Goal: Information Seeking & Learning: Learn about a topic

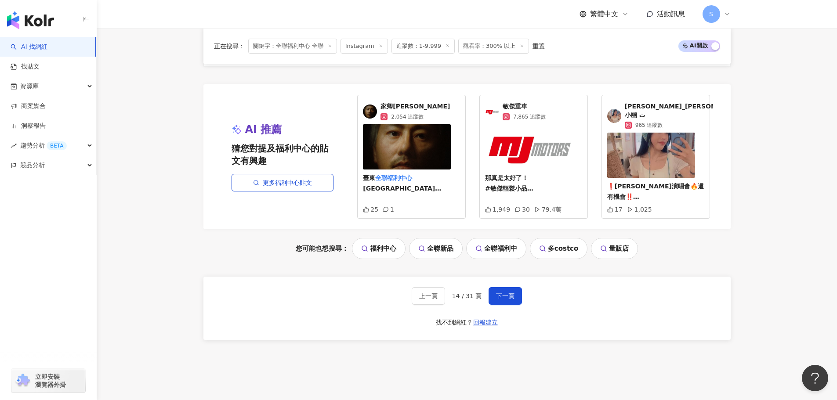
scroll to position [1829, 0]
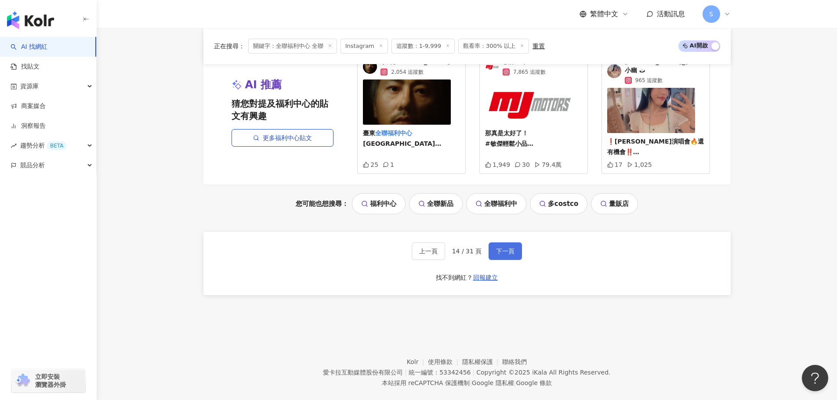
click at [507, 248] on span "下一頁" at bounding box center [505, 251] width 18 height 7
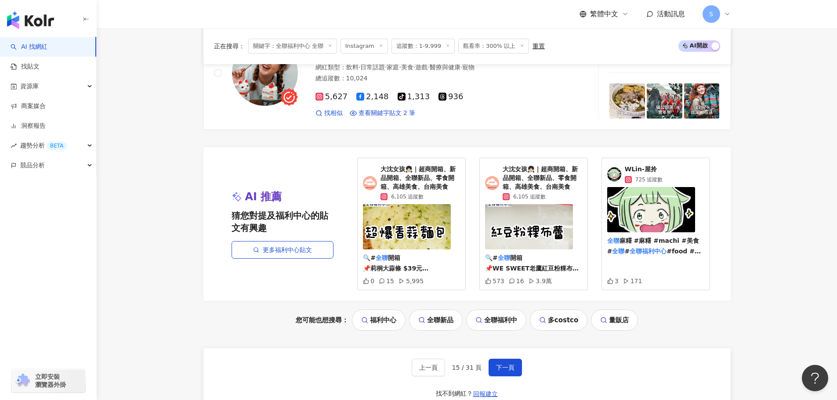
scroll to position [1714, 0]
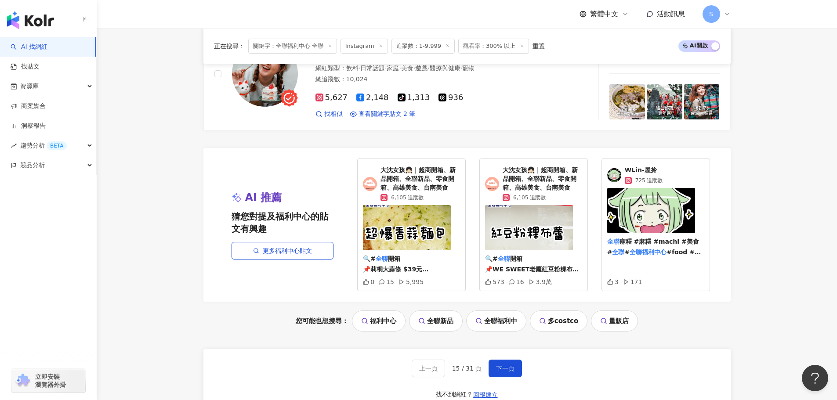
click at [494, 182] on img at bounding box center [492, 184] width 14 height 14
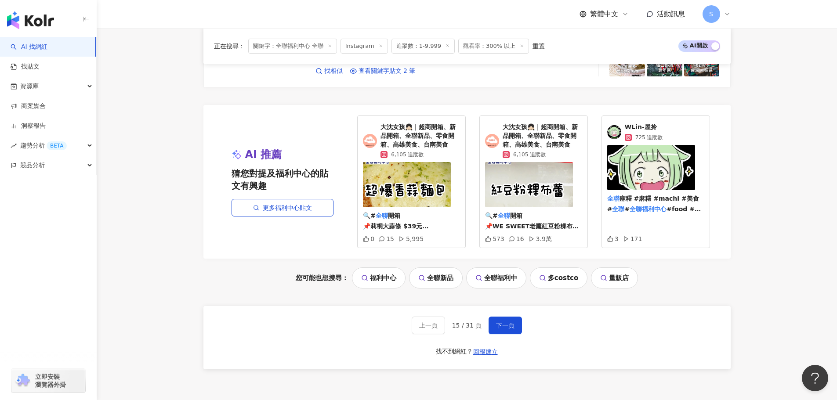
scroll to position [1758, 0]
click at [497, 325] on span "下一頁" at bounding box center [505, 324] width 18 height 7
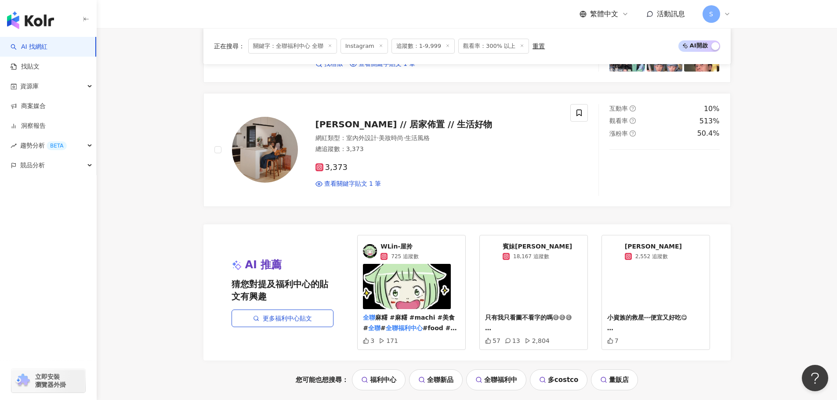
scroll to position [1741, 0]
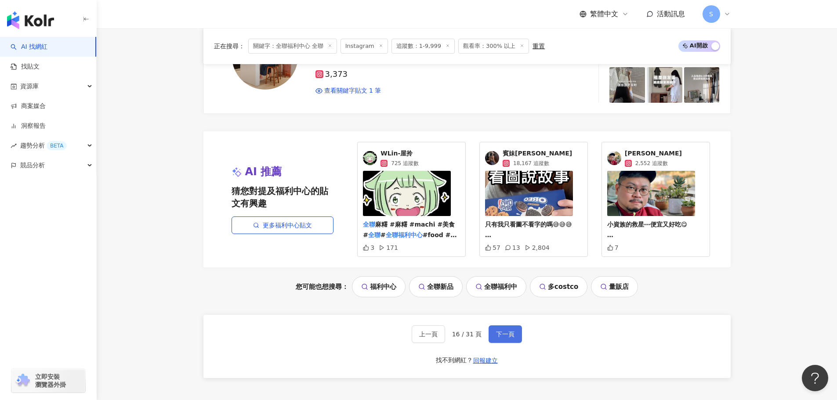
click at [499, 326] on button "下一頁" at bounding box center [505, 335] width 33 height 18
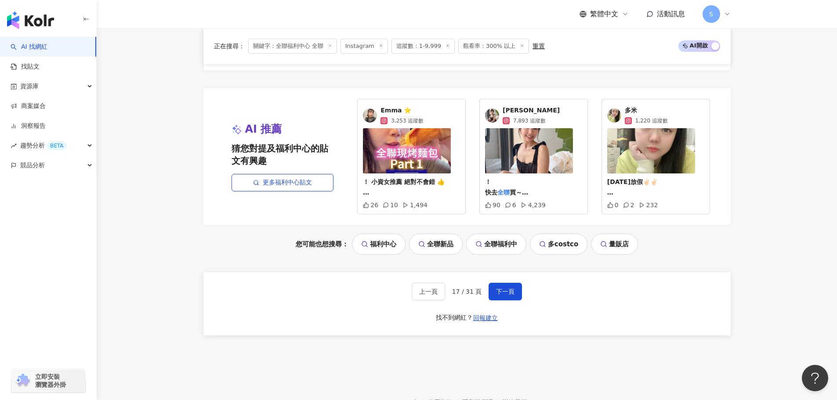
scroll to position [1829, 0]
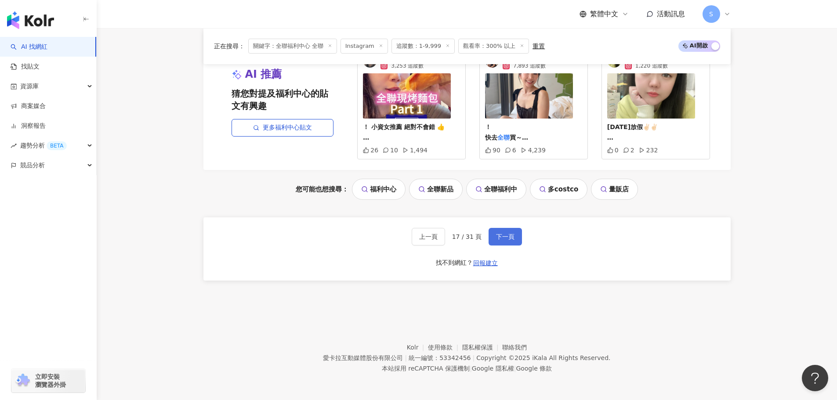
click at [514, 232] on button "下一頁" at bounding box center [505, 237] width 33 height 18
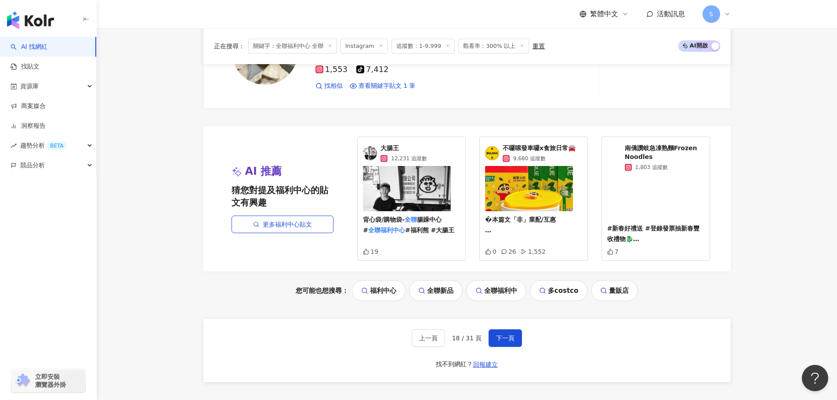
scroll to position [1662, 0]
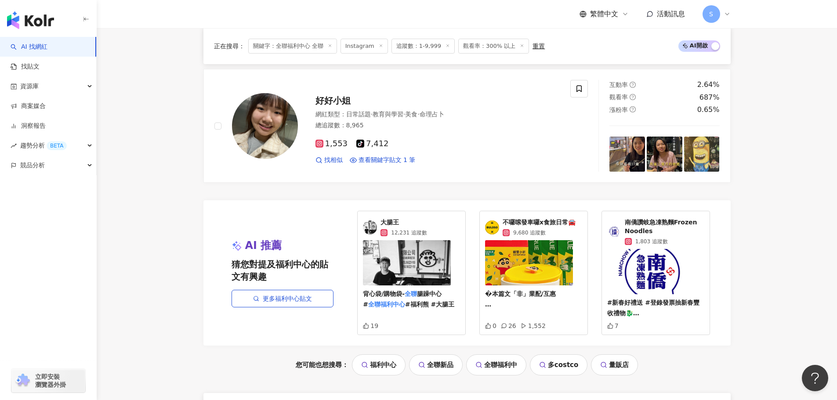
click at [536, 221] on span "不囉嗦發車囉x食旅日常🚘" at bounding box center [539, 222] width 73 height 9
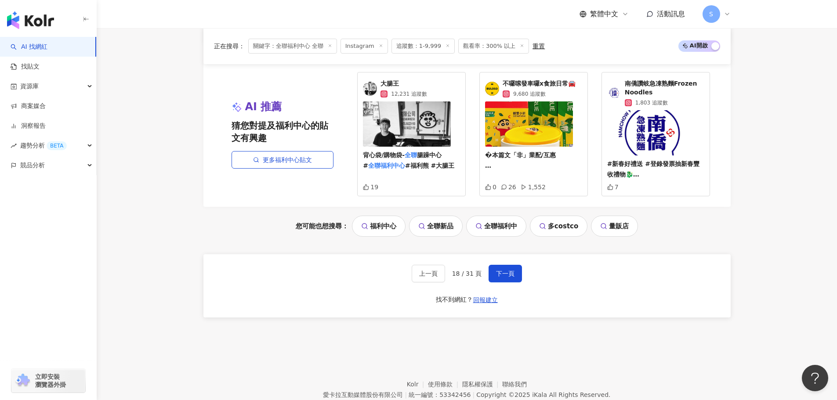
scroll to position [1838, 0]
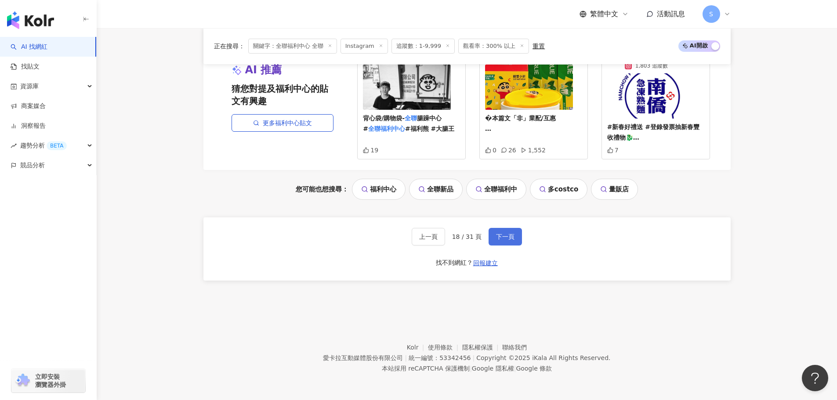
click at [503, 242] on button "下一頁" at bounding box center [505, 237] width 33 height 18
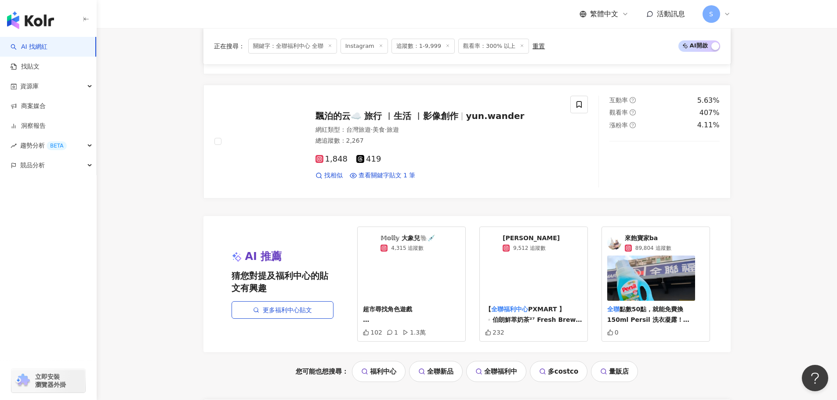
scroll to position [1741, 0]
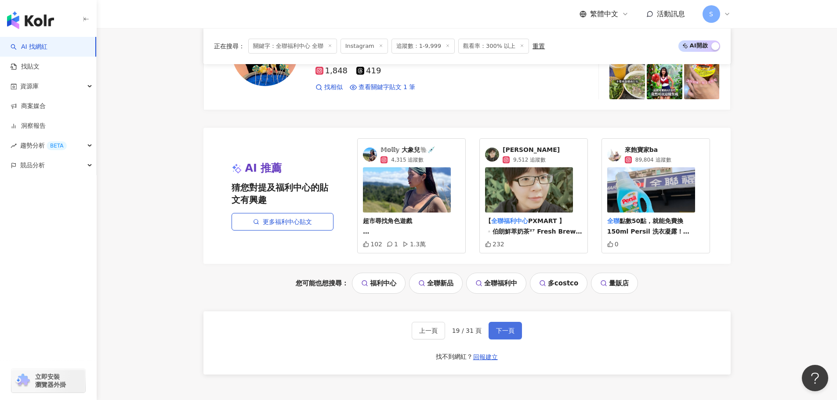
click at [512, 327] on span "下一頁" at bounding box center [505, 330] width 18 height 7
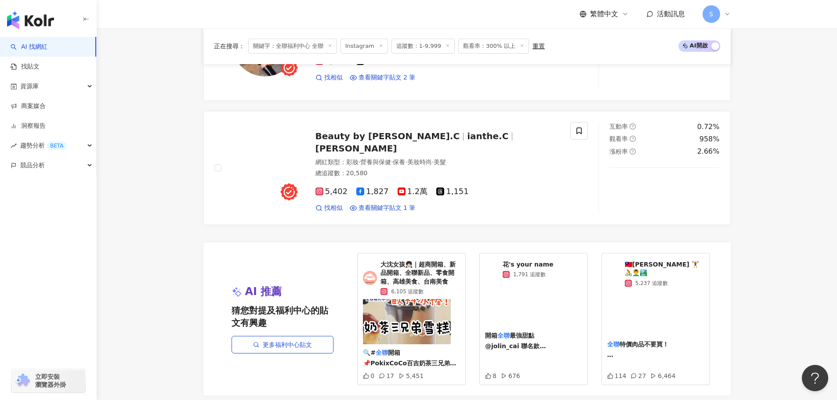
scroll to position [1846, 0]
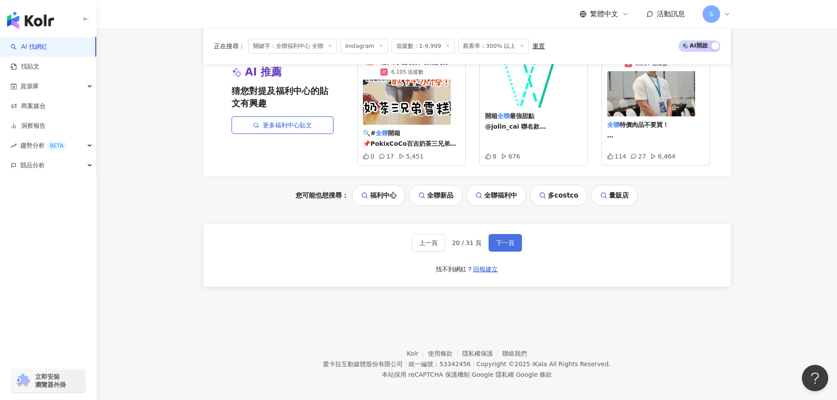
click at [506, 243] on button "下一頁" at bounding box center [505, 243] width 33 height 18
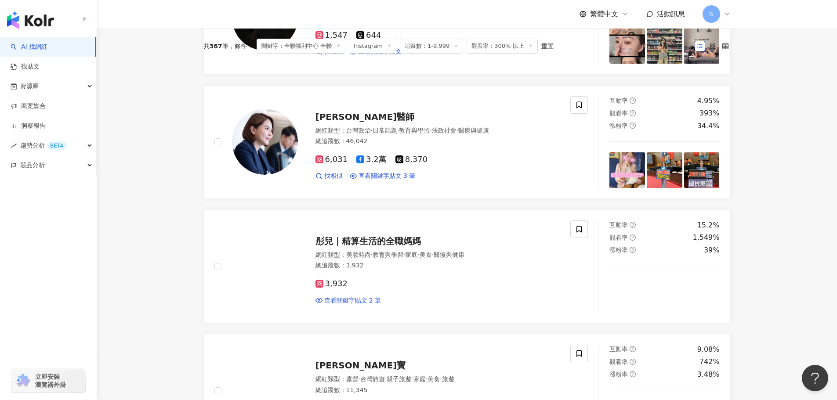
scroll to position [0, 0]
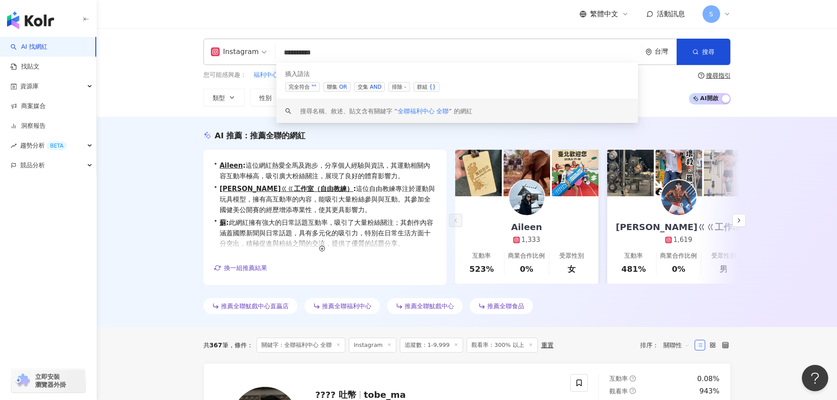
drag, startPoint x: 362, startPoint y: 55, endPoint x: 273, endPoint y: 55, distance: 88.8
click at [273, 55] on div "Instagram ********* 台灣 搜尋 searchOperator keyword 插入語法 完全符合 "" 聯集 OR 交集 AND 排除 -…" at bounding box center [466, 52] width 527 height 26
type input "*****"
drag, startPoint x: 30, startPoint y: 63, endPoint x: 46, endPoint y: 66, distance: 16.2
click at [30, 63] on link "找貼文" at bounding box center [25, 66] width 29 height 9
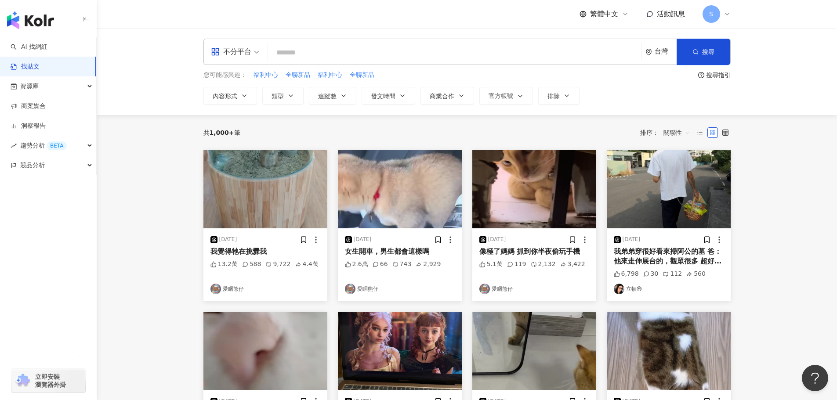
click at [305, 57] on input "search" at bounding box center [455, 52] width 366 height 19
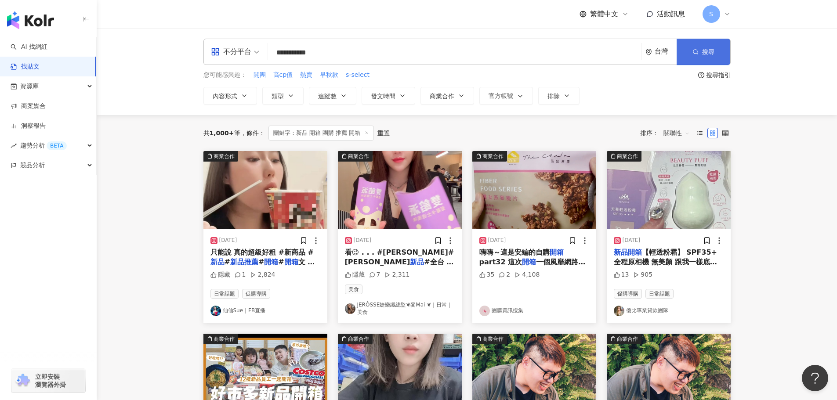
type input "**********"
click at [700, 45] on button "搜尋" at bounding box center [704, 52] width 54 height 26
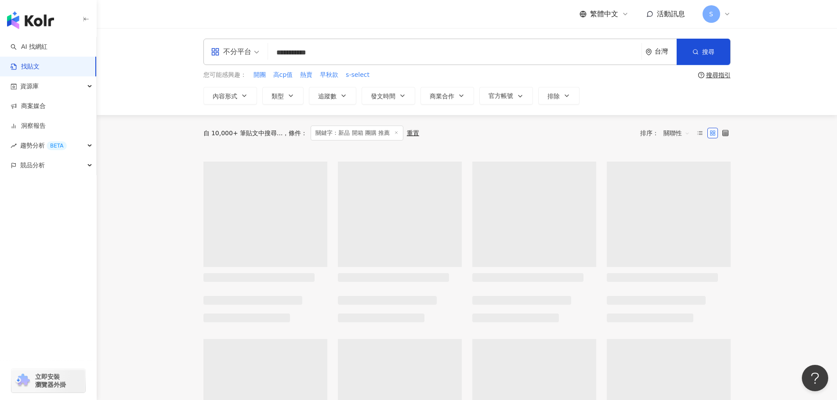
click at [391, 52] on input "**********" at bounding box center [455, 52] width 366 height 19
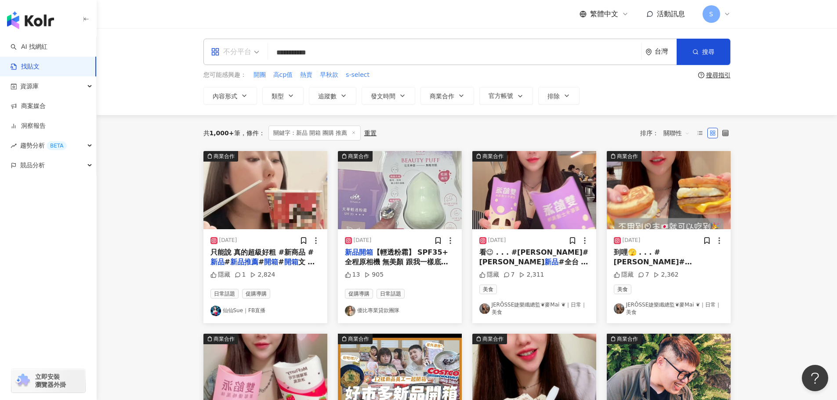
click at [243, 49] on div "不分平台" at bounding box center [231, 52] width 40 height 14
click at [236, 90] on div "Instagram" at bounding box center [238, 92] width 50 height 11
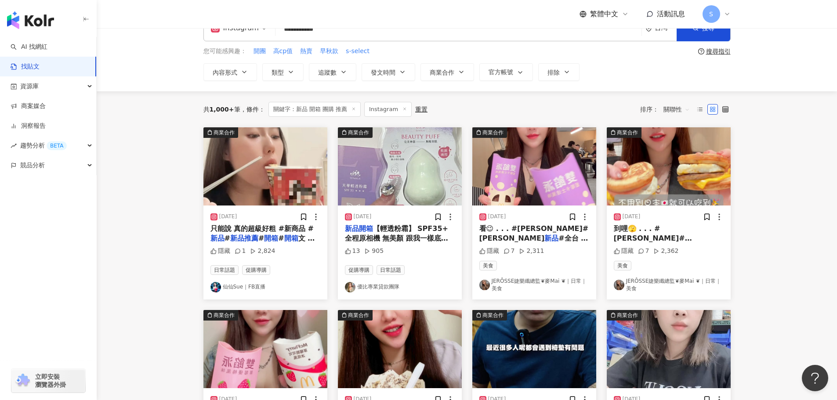
scroll to position [44, 0]
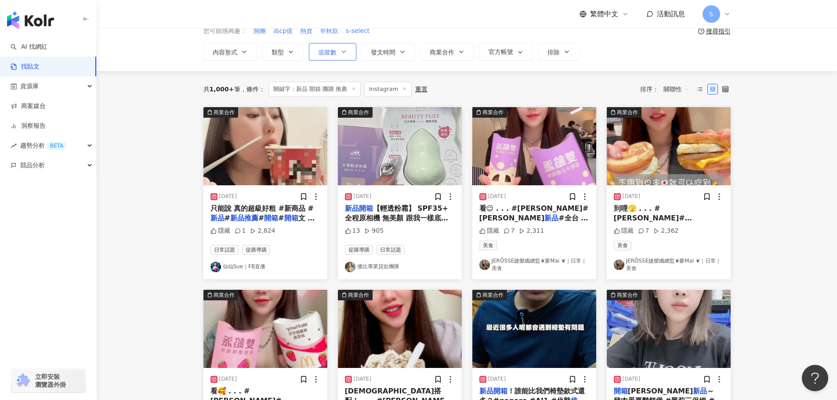
click at [344, 49] on icon "button" at bounding box center [343, 51] width 7 height 7
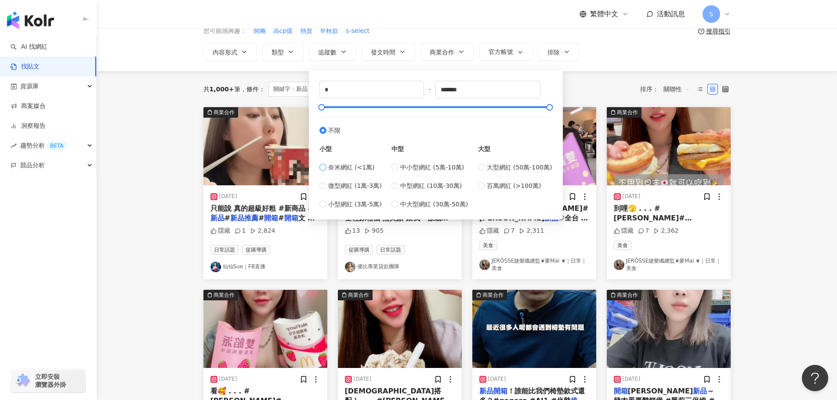
type input "****"
drag, startPoint x: 629, startPoint y: 86, endPoint x: 625, endPoint y: 81, distance: 6.0
click at [627, 83] on div "共 1,000+ 筆 條件 ： 關鍵字：新品 開箱 團購 推薦 Instagram 重置 排序： 關聯性" at bounding box center [466, 89] width 527 height 15
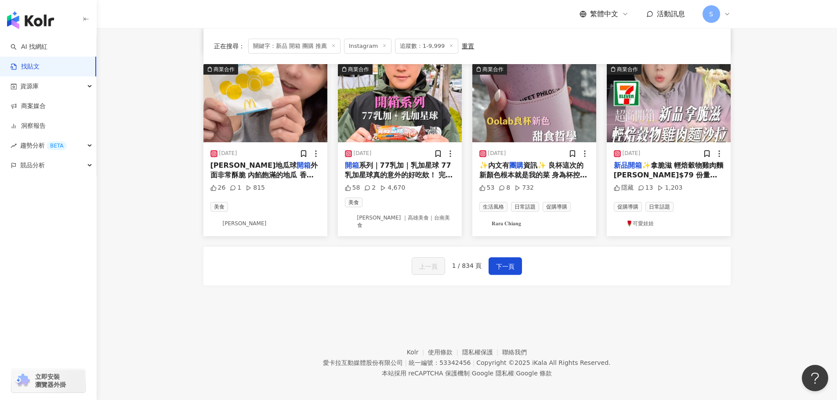
scroll to position [453, 0]
click at [504, 263] on span "下一頁" at bounding box center [505, 266] width 18 height 11
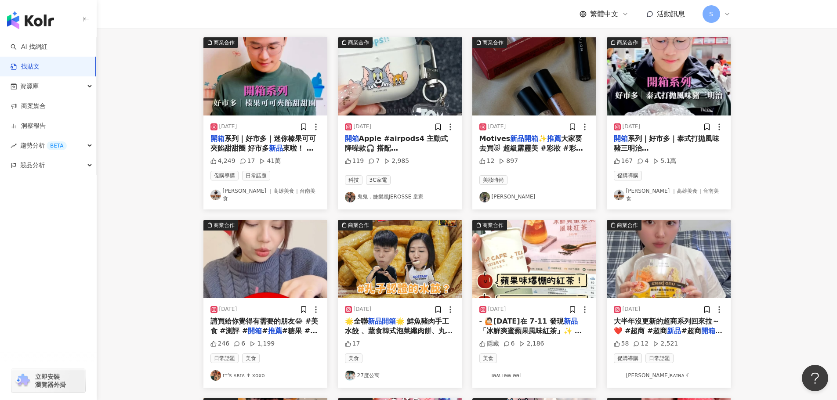
scroll to position [9, 0]
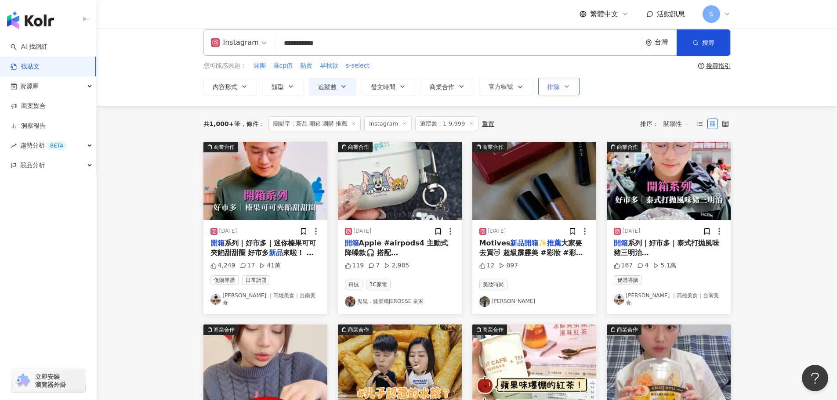
click at [561, 85] on button "排除" at bounding box center [558, 87] width 41 height 18
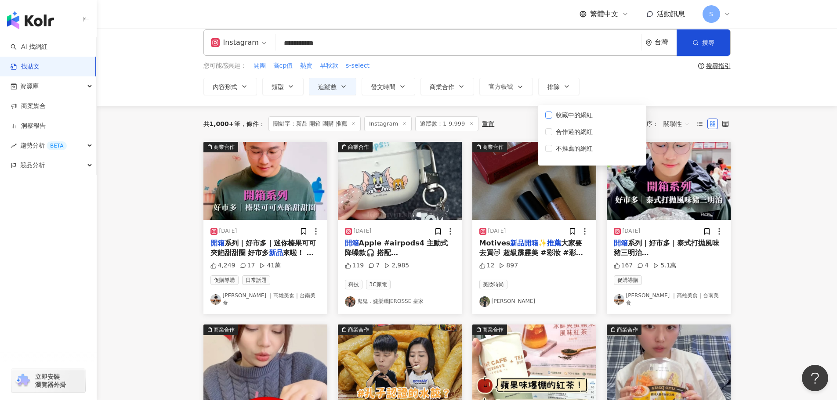
click at [588, 119] on span "收藏中的網紅" at bounding box center [574, 115] width 44 height 10
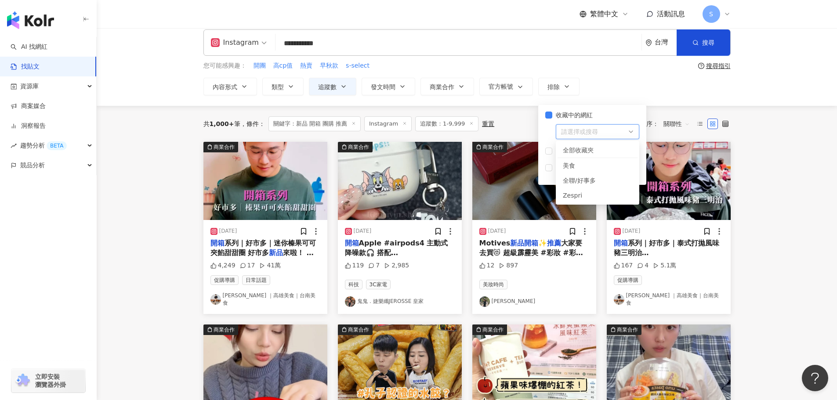
click at [632, 133] on div "請選擇或搜尋 all 45814 全部收藏夾 美食 全聯/好事多 Zespri" at bounding box center [597, 131] width 83 height 15
click at [587, 183] on div "全聯/好事多" at bounding box center [597, 181] width 69 height 10
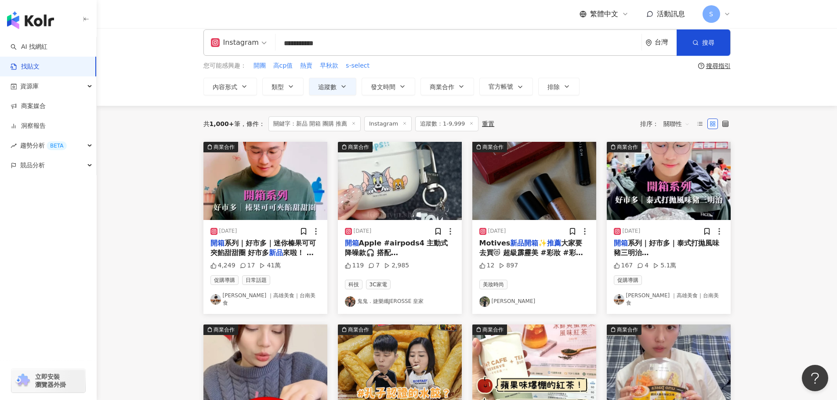
click at [623, 95] on div "**********" at bounding box center [467, 62] width 740 height 87
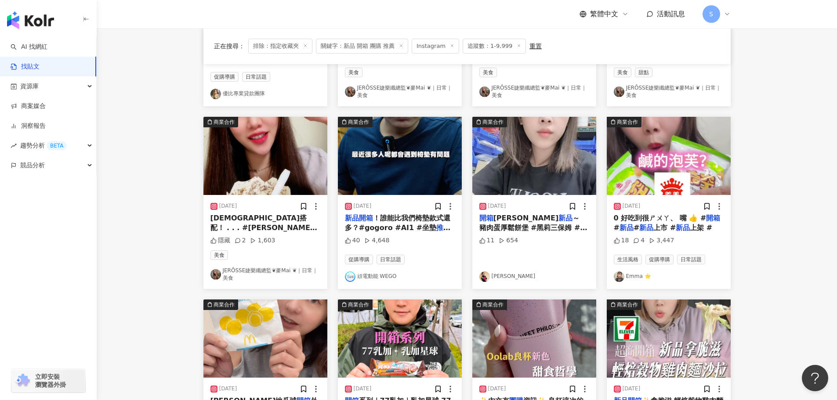
scroll to position [308, 0]
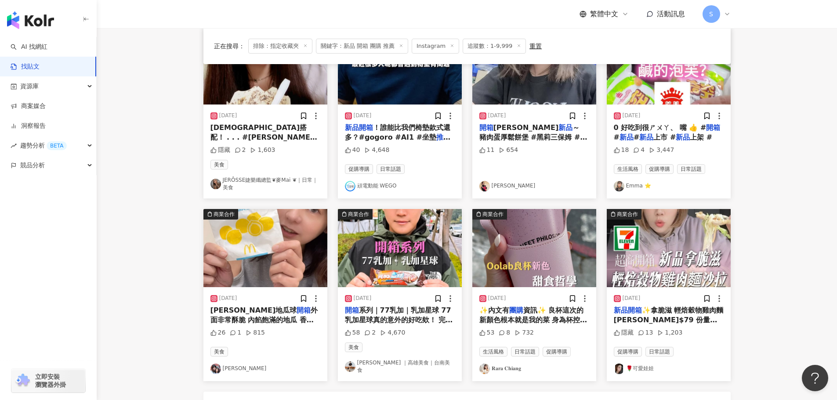
click at [409, 365] on link "Ken ¨̮ ｜高雄美食｜台南美食" at bounding box center [400, 366] width 110 height 15
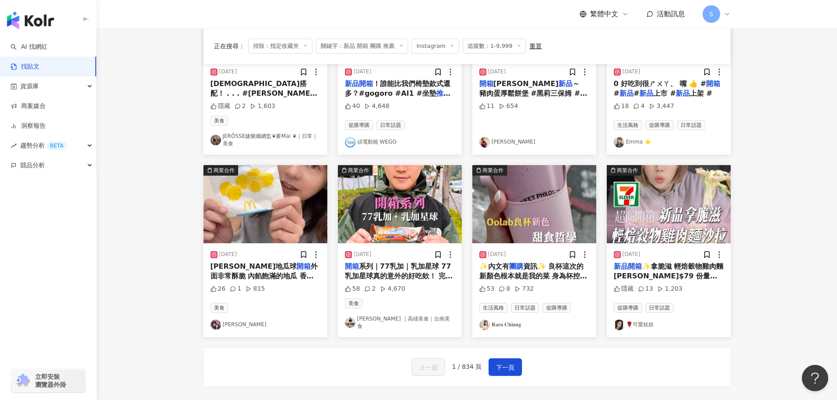
click at [645, 323] on link "🌹可愛娃娃" at bounding box center [669, 325] width 110 height 11
click at [511, 362] on span "下一頁" at bounding box center [505, 367] width 18 height 11
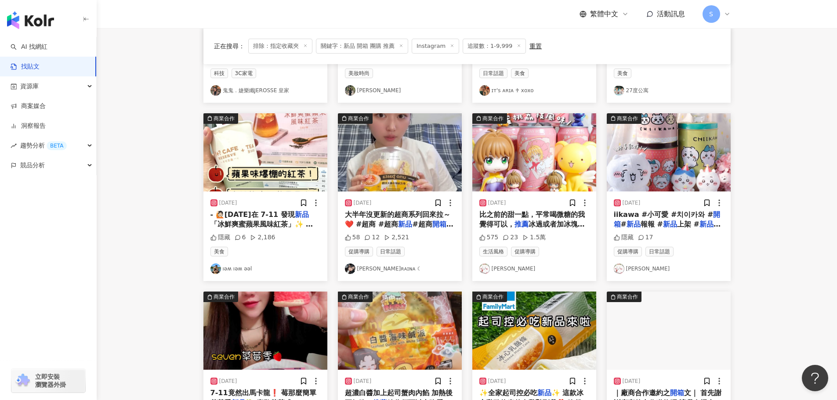
scroll to position [215, 0]
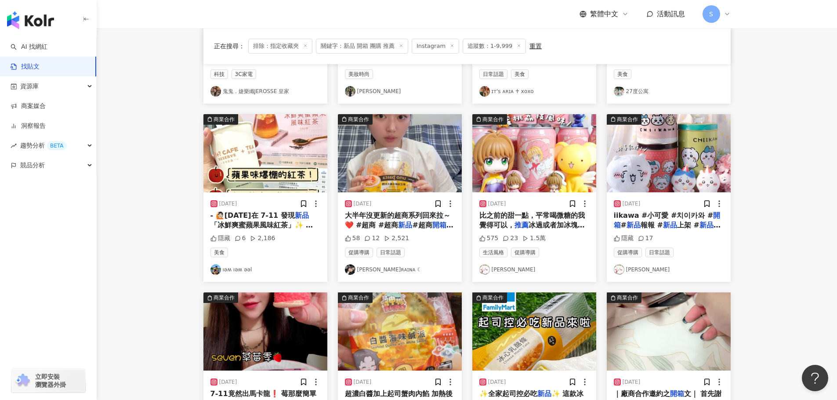
click at [377, 268] on link "芮妍ʀᴀɪɴᴀ ☾" at bounding box center [400, 270] width 110 height 11
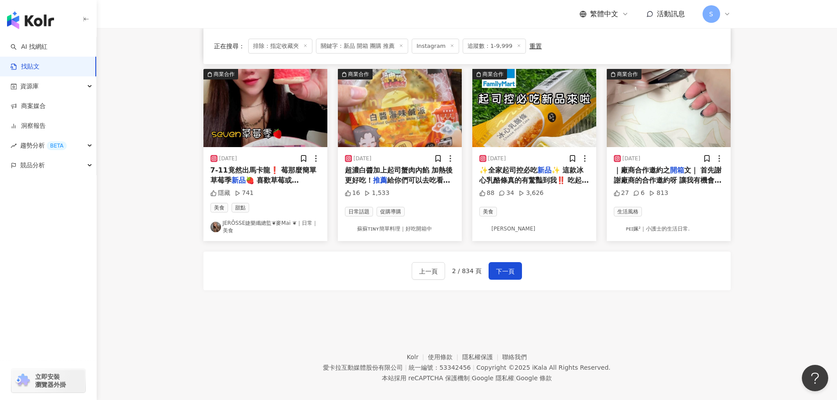
scroll to position [439, 0]
click at [498, 230] on link "阿邱A-ciou" at bounding box center [534, 228] width 110 height 11
drag, startPoint x: 523, startPoint y: 277, endPoint x: 512, endPoint y: 274, distance: 11.8
click at [519, 277] on div "上一頁 2 / 834 頁 下一頁" at bounding box center [466, 270] width 527 height 39
click at [511, 273] on span "下一頁" at bounding box center [505, 271] width 18 height 11
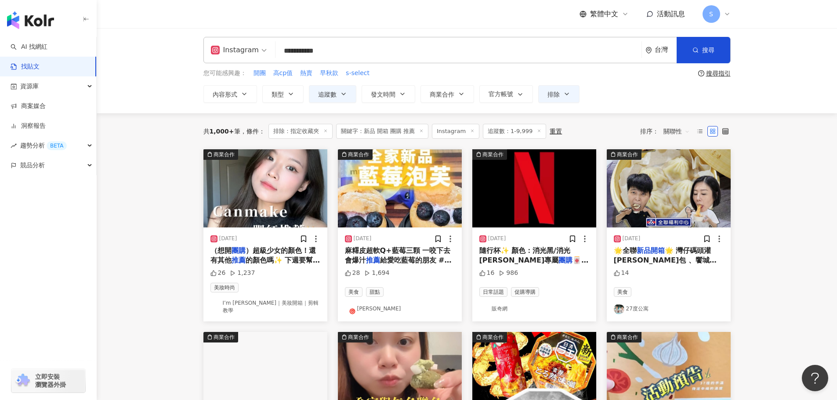
scroll to position [0, 0]
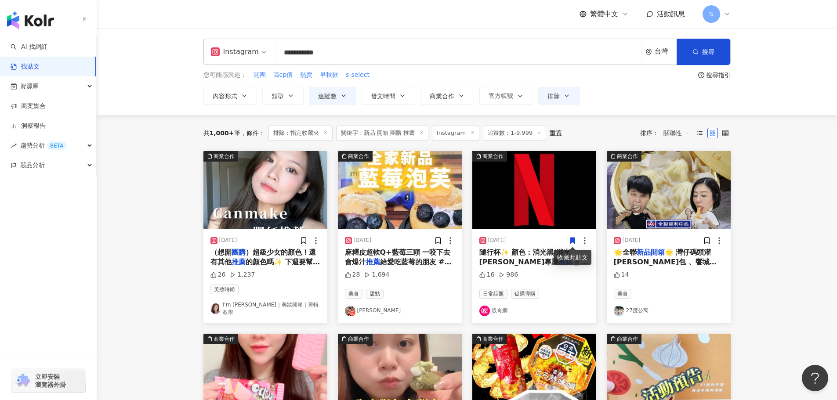
click at [634, 306] on link "27度公寓" at bounding box center [669, 311] width 110 height 11
click at [653, 199] on img "button" at bounding box center [669, 190] width 124 height 78
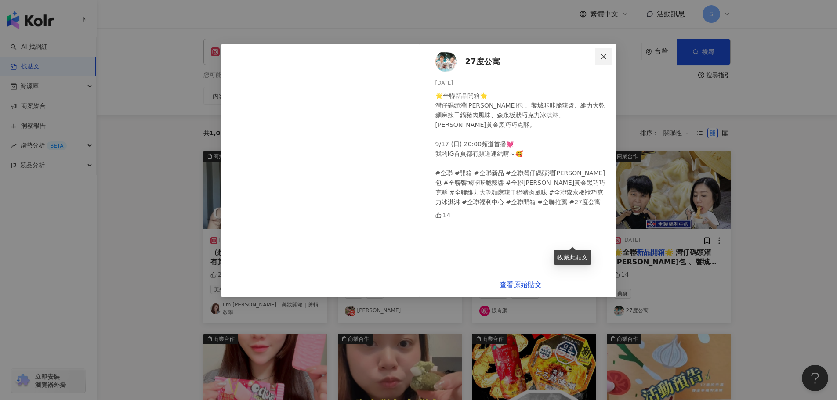
click at [612, 50] on button "Close" at bounding box center [604, 57] width 18 height 18
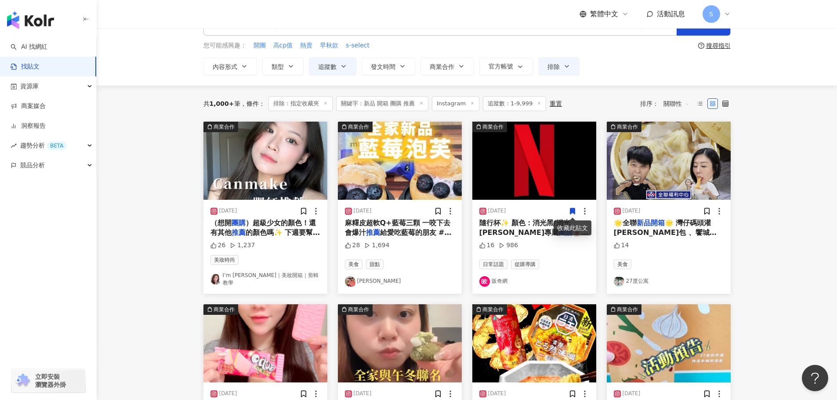
scroll to position [44, 0]
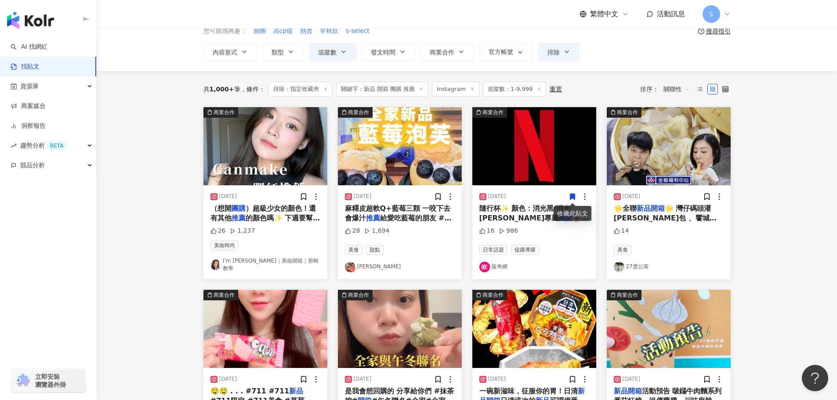
click at [361, 262] on link "Eileen艾霖" at bounding box center [400, 267] width 110 height 11
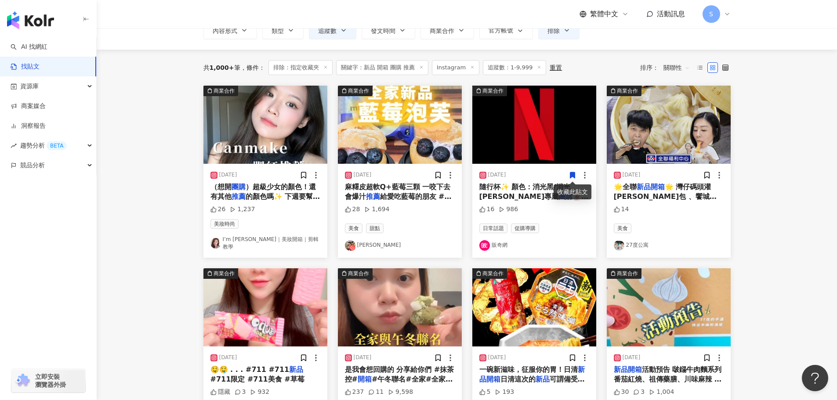
scroll to position [0, 0]
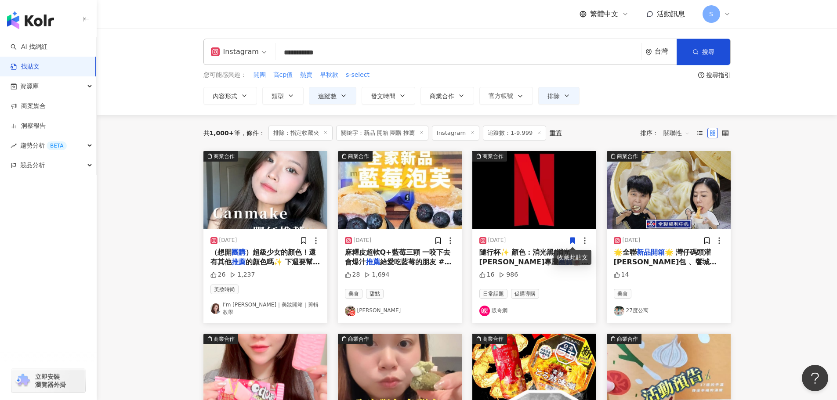
drag, startPoint x: 359, startPoint y: 49, endPoint x: 228, endPoint y: 40, distance: 130.8
click at [230, 40] on div "**********" at bounding box center [466, 52] width 527 height 26
click at [36, 43] on link "AI 找網紅" at bounding box center [29, 47] width 37 height 9
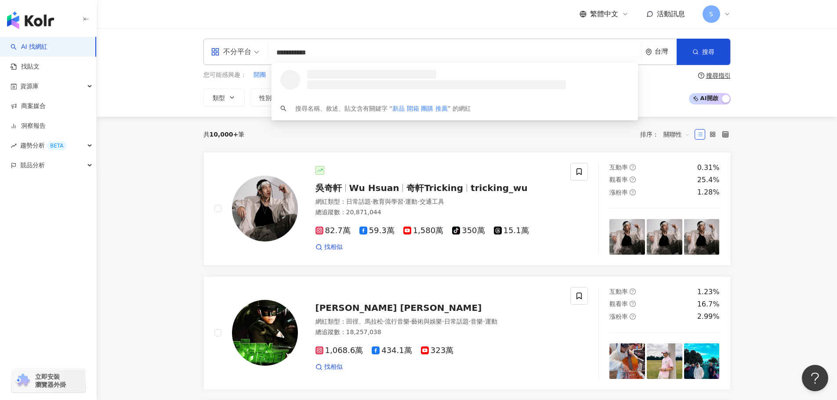
click at [246, 53] on div "不分平台" at bounding box center [231, 52] width 40 height 14
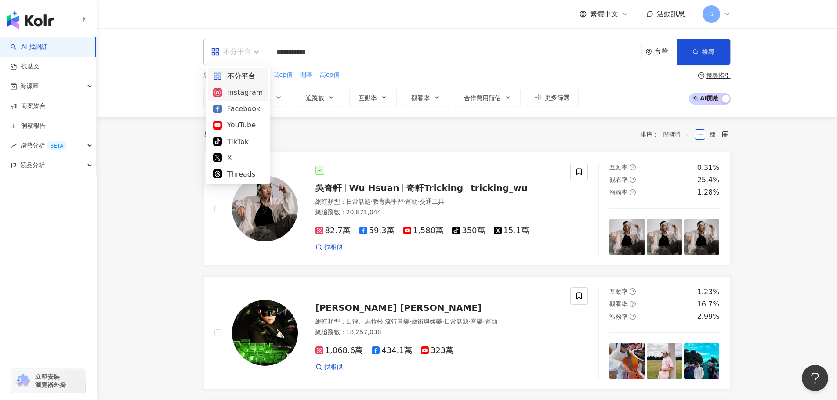
click at [239, 95] on div "Instagram" at bounding box center [238, 92] width 50 height 11
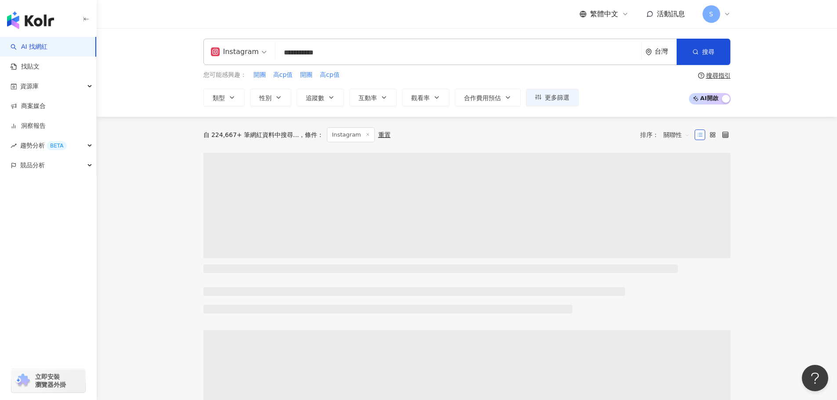
click at [281, 51] on input "**********" at bounding box center [458, 52] width 359 height 17
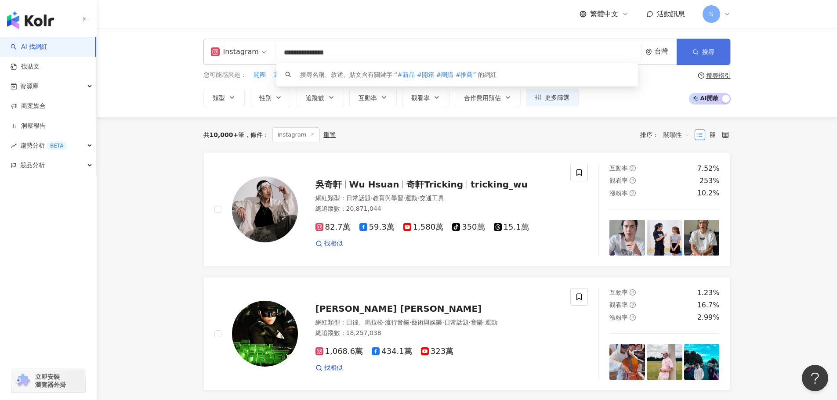
type input "**********"
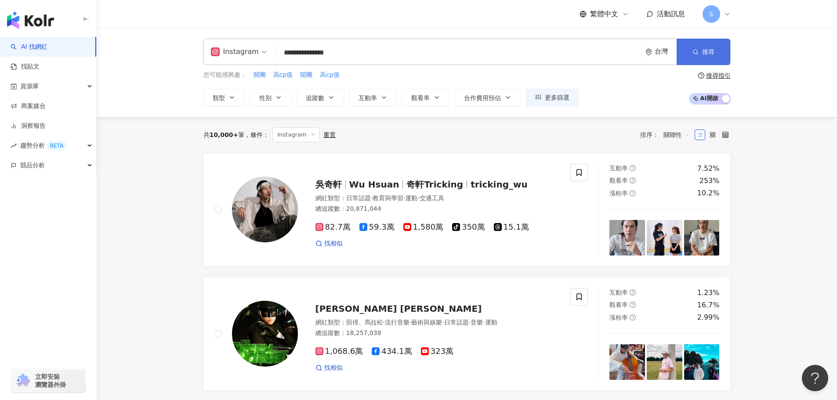
click at [706, 40] on button "搜尋" at bounding box center [704, 52] width 54 height 26
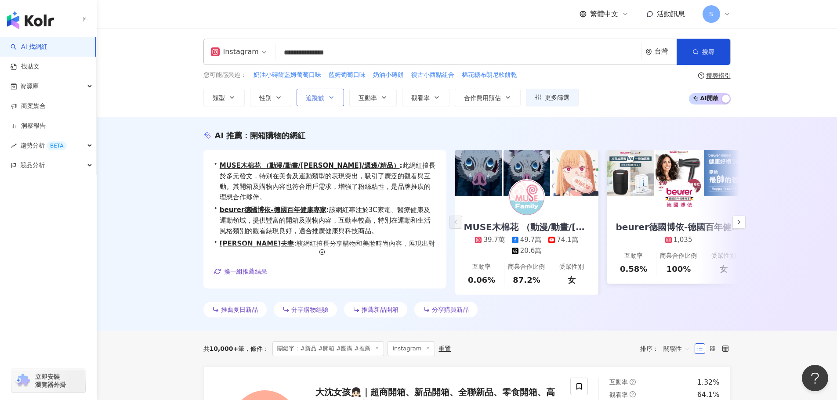
click at [321, 98] on span "追蹤數" at bounding box center [315, 97] width 18 height 7
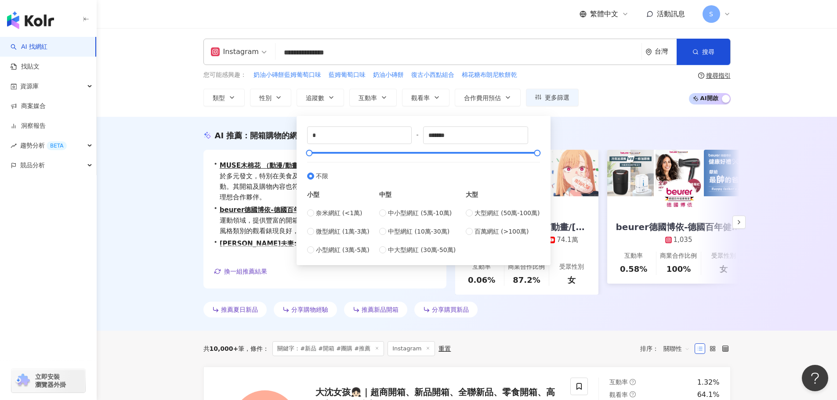
click at [306, 214] on div "* - ******* 不限 小型 奈米網紅 (<1萬) 微型網紅 (1萬-3萬) 小型網紅 (3萬-5萬) 中型 中小型網紅 (5萬-10萬) 中型網紅 (…" at bounding box center [423, 190] width 243 height 139
type input "****"
click at [420, 95] on span "觀看率" at bounding box center [420, 97] width 18 height 7
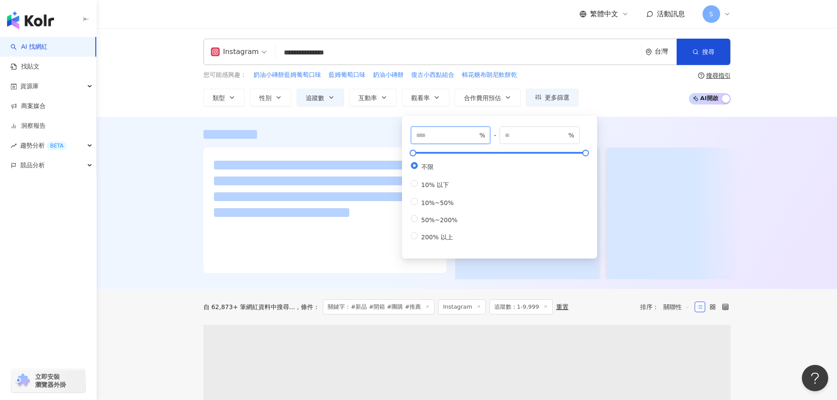
click at [450, 138] on input "number" at bounding box center [447, 135] width 62 height 10
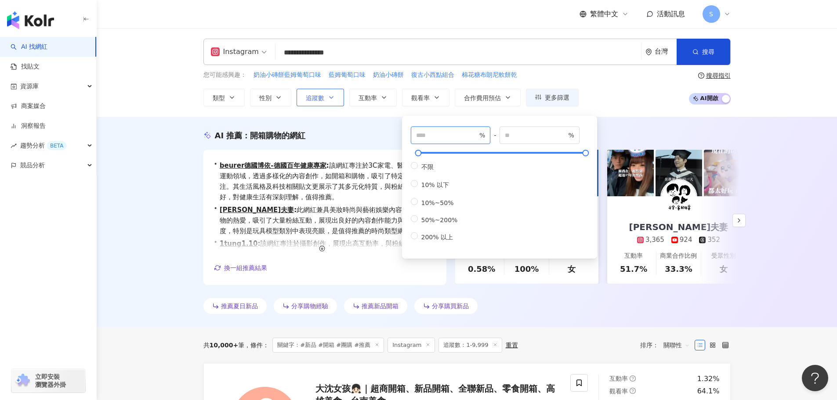
type input "***"
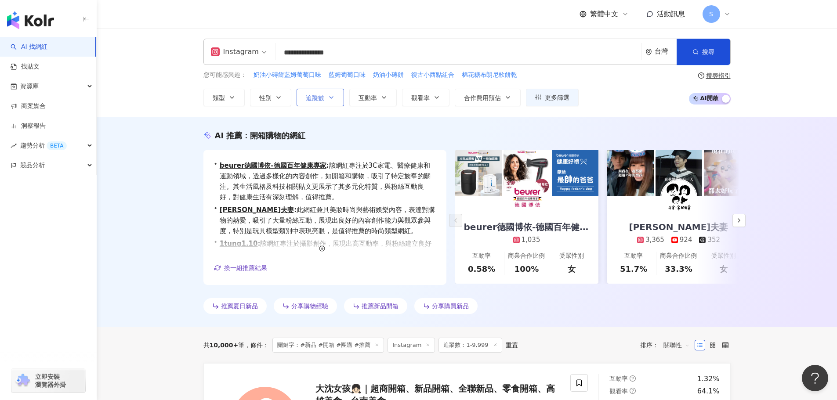
click at [321, 94] on span "追蹤數" at bounding box center [315, 97] width 18 height 7
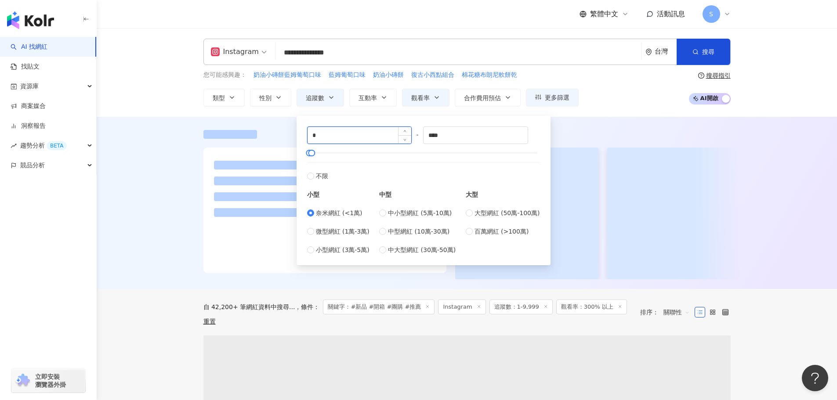
click at [341, 140] on input "*" at bounding box center [360, 135] width 104 height 17
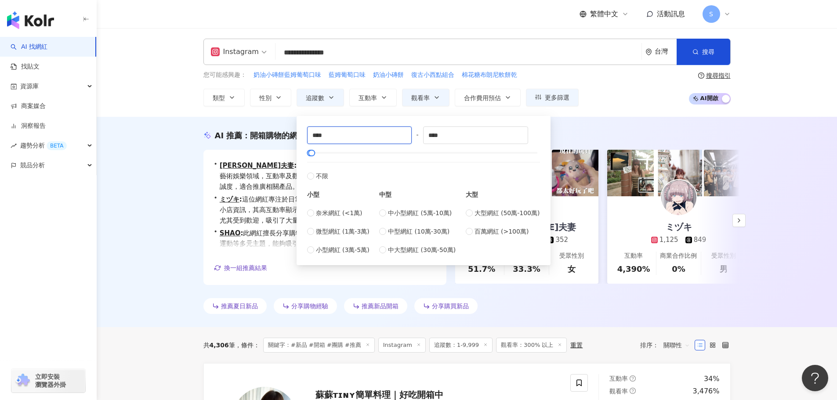
type input "****"
click at [587, 113] on div "**********" at bounding box center [467, 72] width 740 height 89
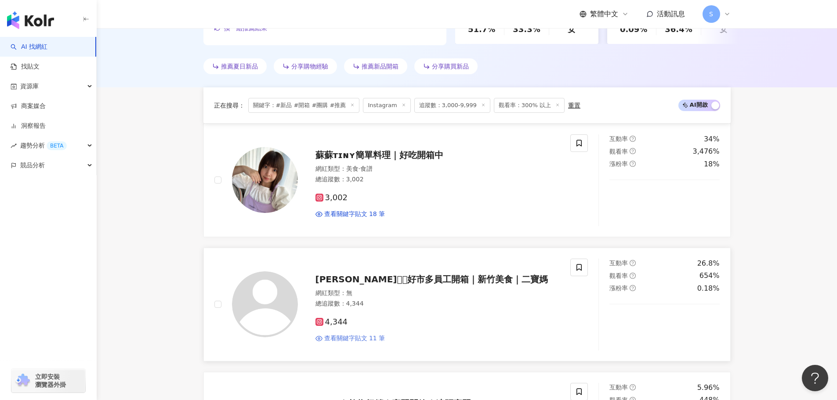
scroll to position [313, 0]
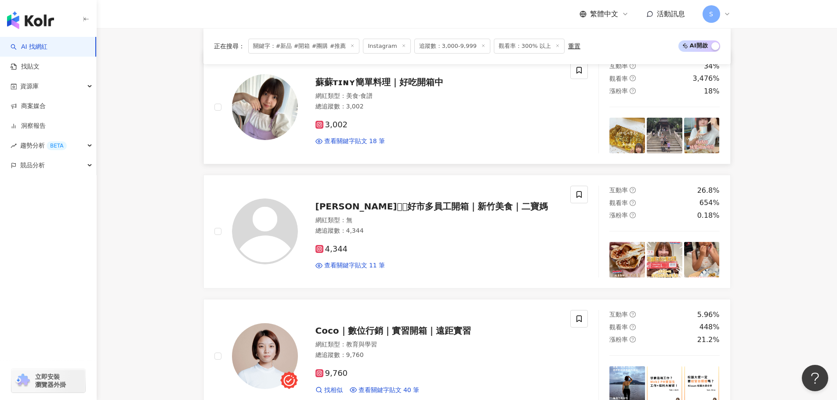
click at [348, 77] on span "蘇蘇ᴛɪɴʏ簡單料理｜好吃開箱中" at bounding box center [379, 82] width 128 height 11
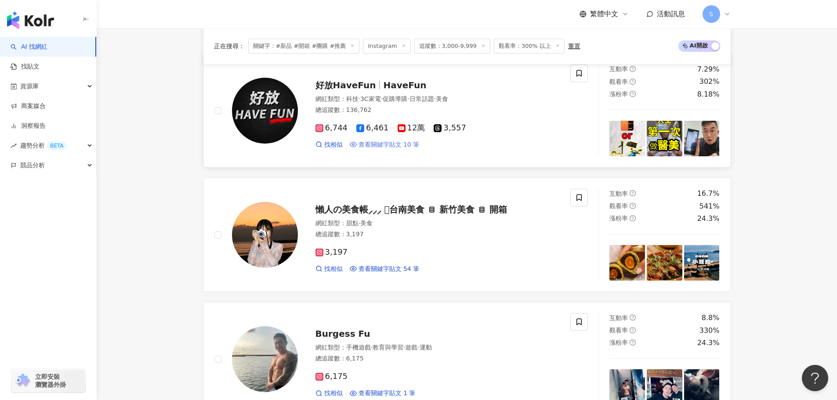
scroll to position [928, 0]
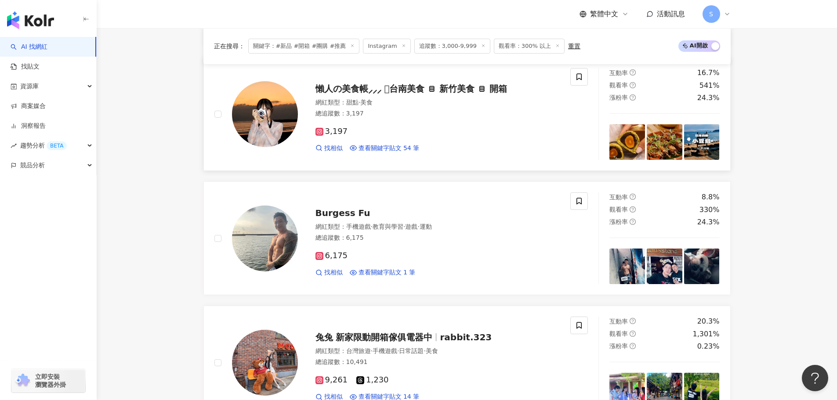
click at [426, 90] on span "懶人の美食帳⸝⸝⸝ 𓍯台南美食 ꊞ 新竹美食 ꊞ 開箱" at bounding box center [411, 88] width 192 height 11
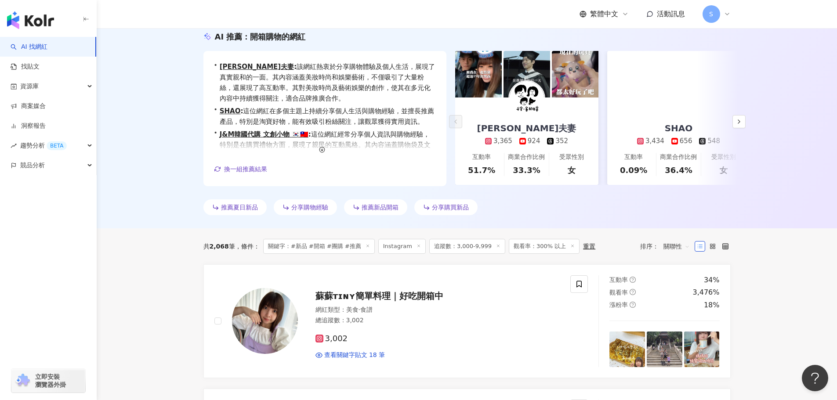
scroll to position [0, 0]
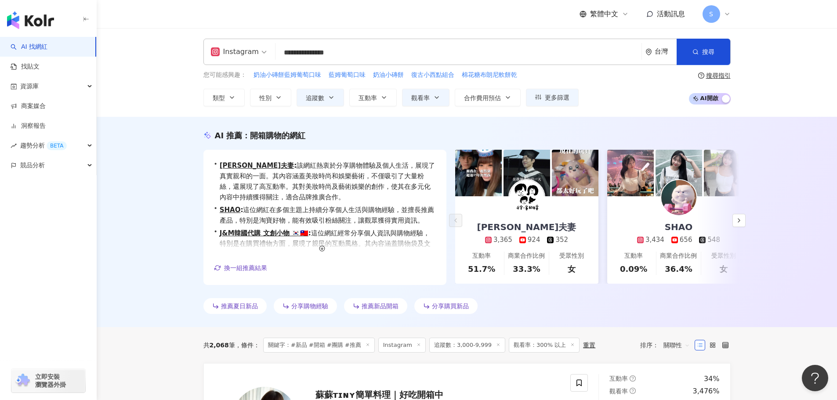
click at [375, 58] on input "**********" at bounding box center [458, 52] width 359 height 17
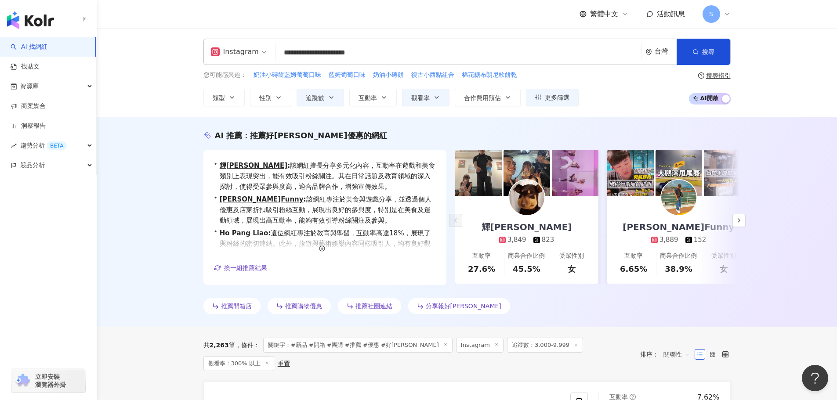
type input "**********"
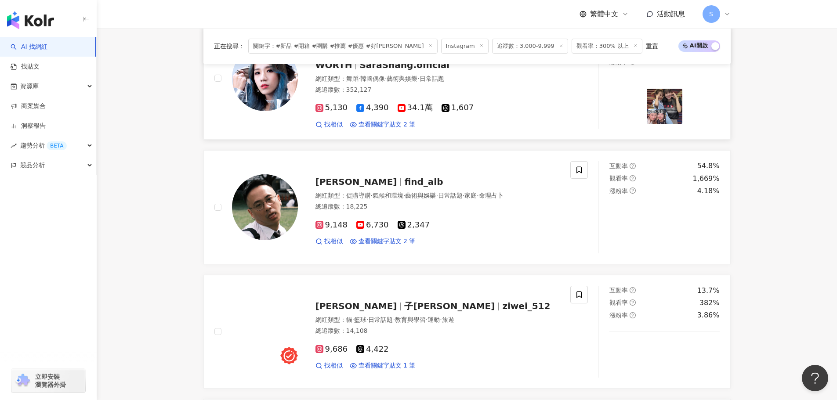
scroll to position [1362, 0]
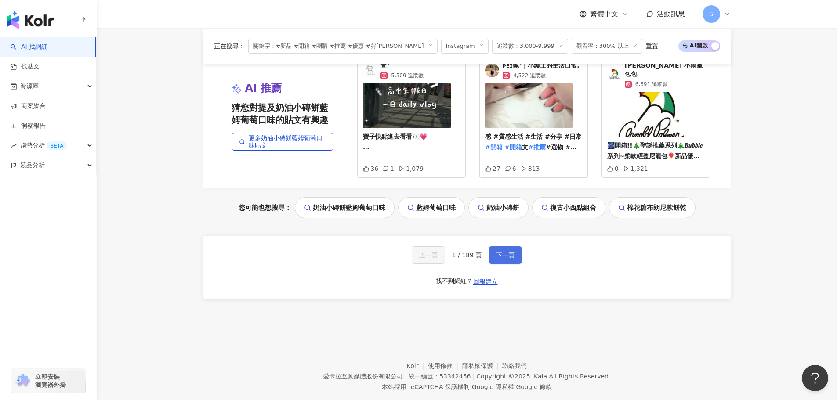
click at [507, 252] on span "下一頁" at bounding box center [505, 255] width 18 height 7
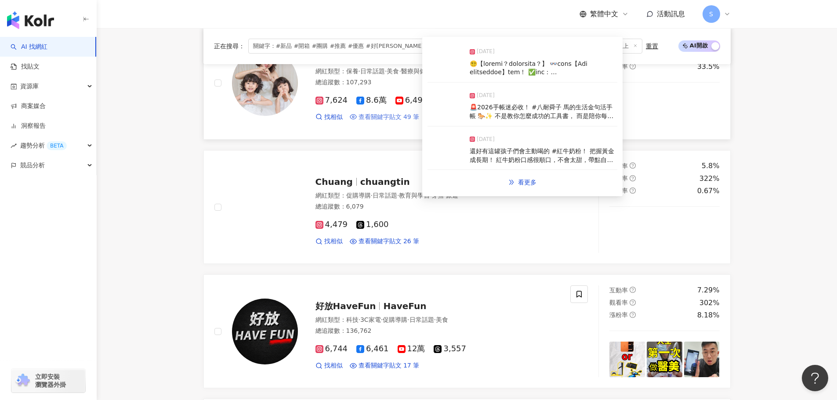
scroll to position [871, 0]
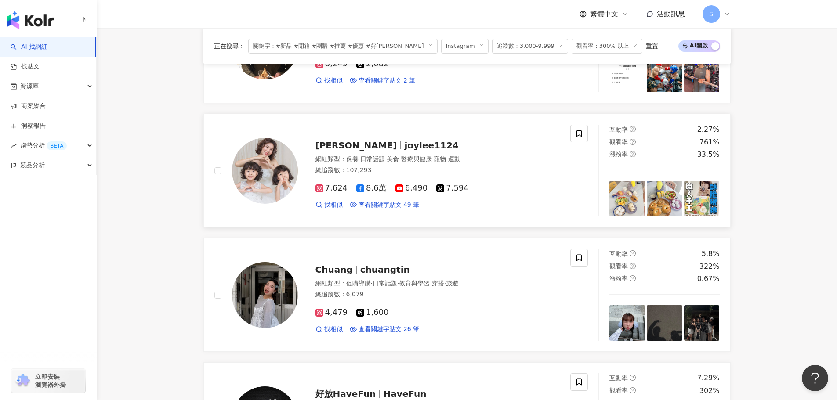
click at [341, 145] on span "Joy Lee" at bounding box center [356, 145] width 82 height 11
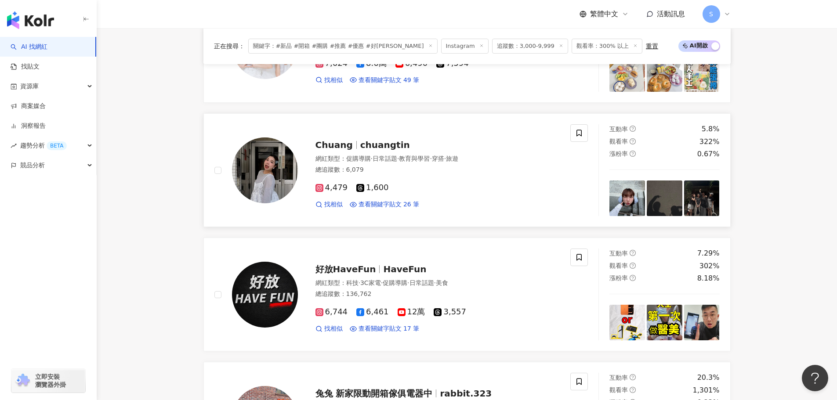
scroll to position [1003, 0]
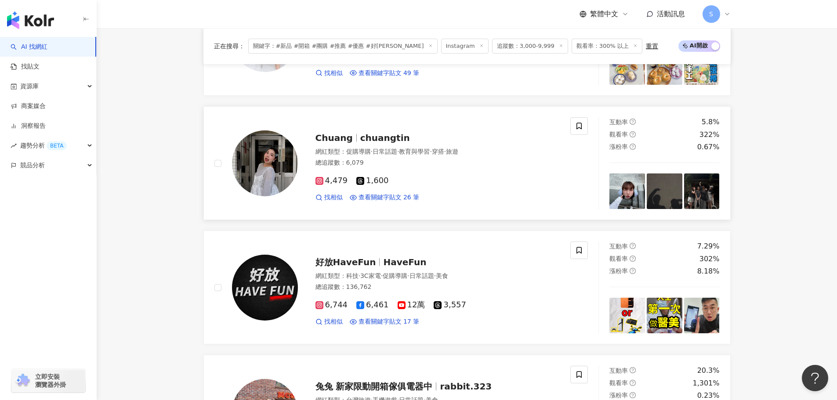
click at [388, 136] on span "chuangtin" at bounding box center [385, 138] width 50 height 11
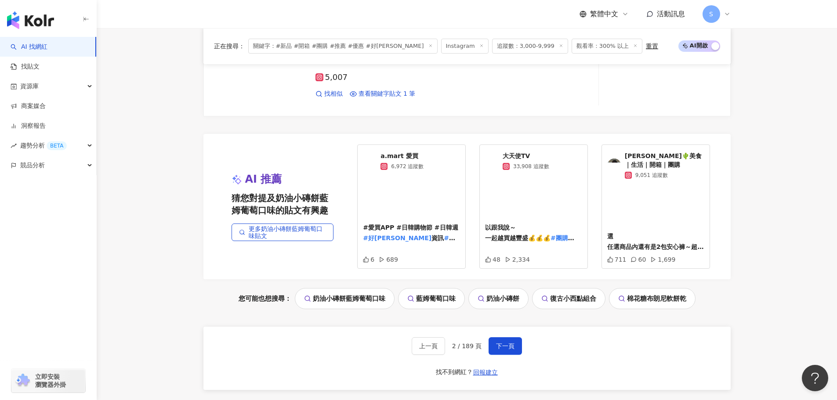
scroll to position [1794, 0]
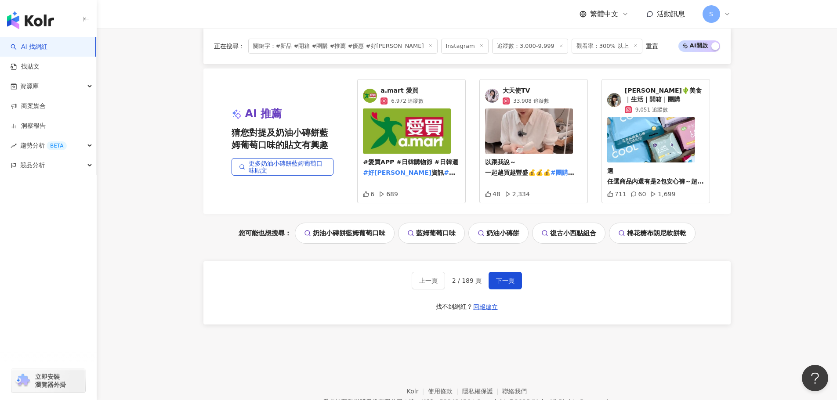
click at [658, 89] on span "Lynn🌵美食｜生活｜開箱｜團購" at bounding box center [665, 95] width 80 height 17
click at [494, 286] on button "下一頁" at bounding box center [505, 281] width 33 height 18
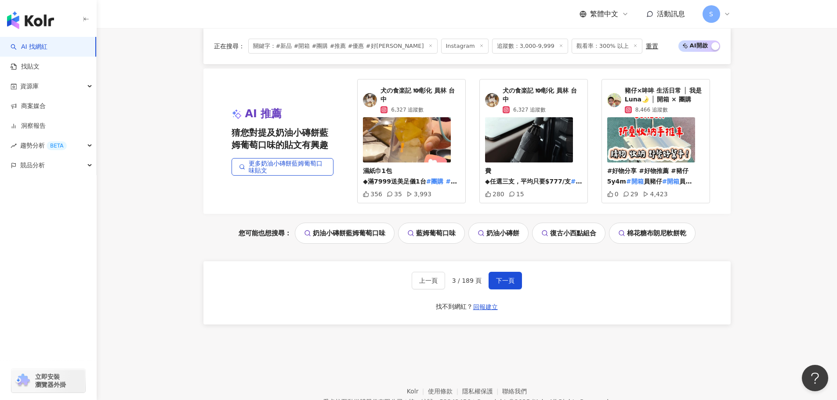
click at [663, 92] on span "豬仔×哞哞 生活日常 │ 我是Luna🌛 │ 開箱 × 團購" at bounding box center [665, 95] width 80 height 17
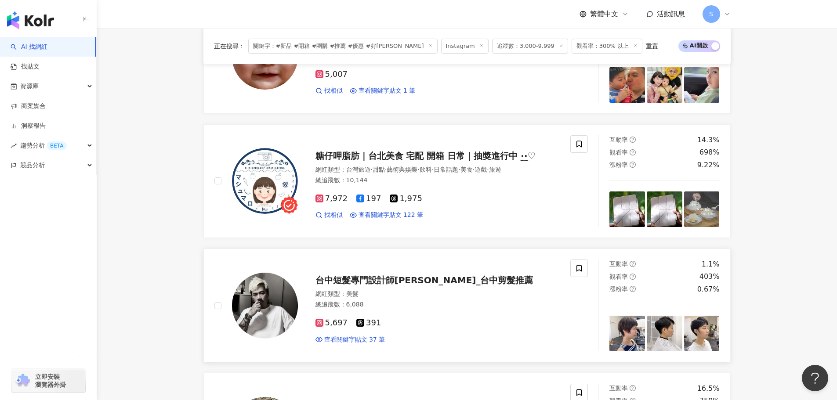
scroll to position [344, 0]
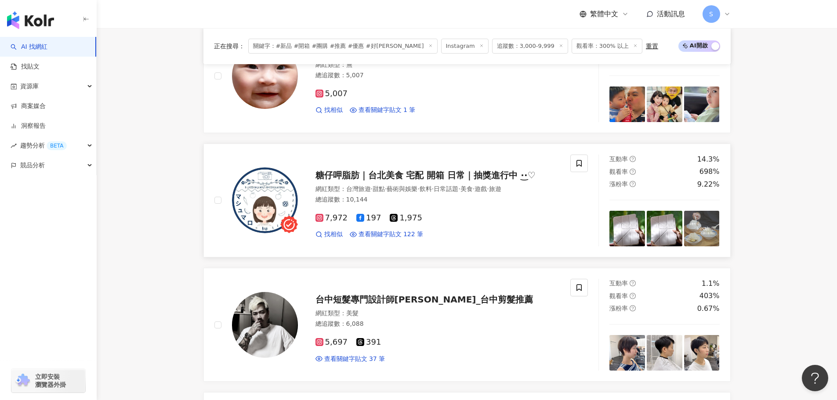
click at [445, 174] on span "糖仔呷脂肪｜台北美食 宅配 開箱 日常｜抽獎進行中 ·͜·♡" at bounding box center [425, 175] width 220 height 11
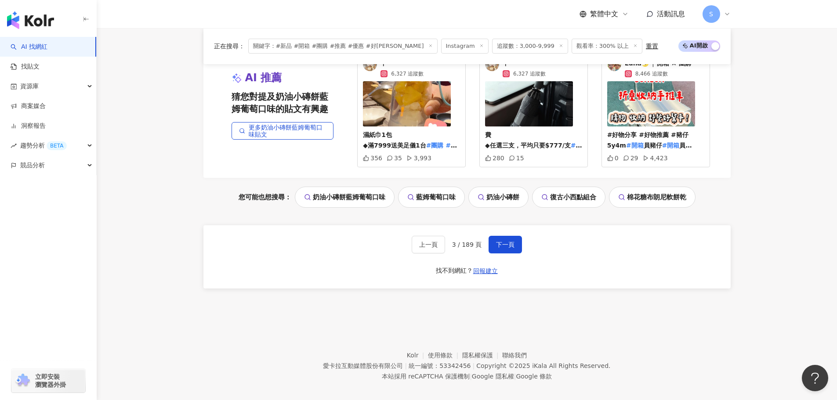
scroll to position [1838, 0]
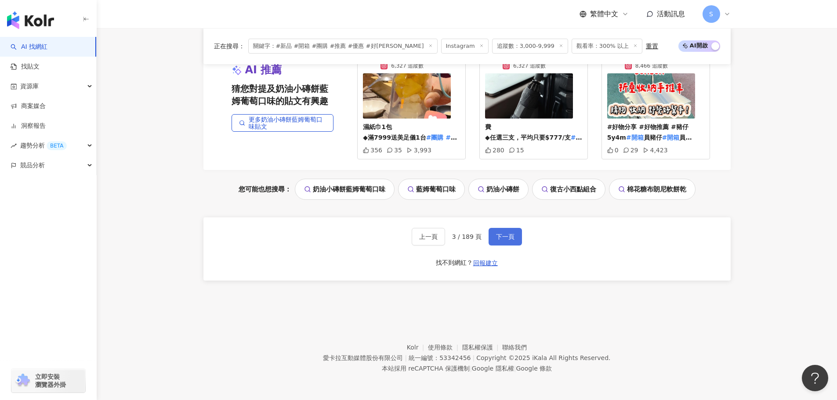
click at [507, 237] on span "下一頁" at bounding box center [505, 236] width 18 height 7
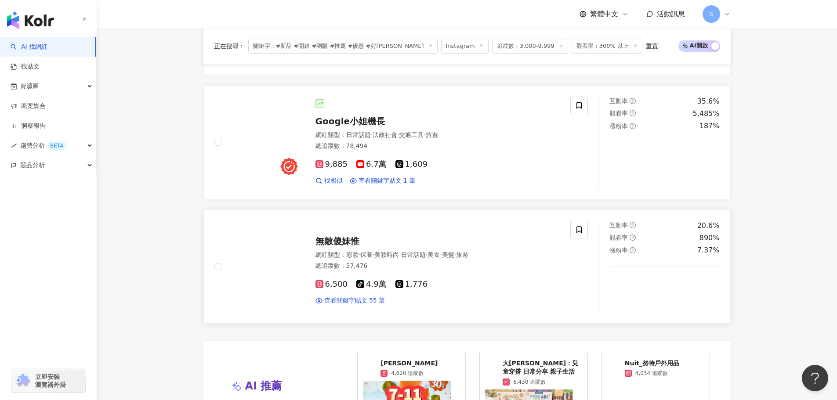
scroll to position [1530, 0]
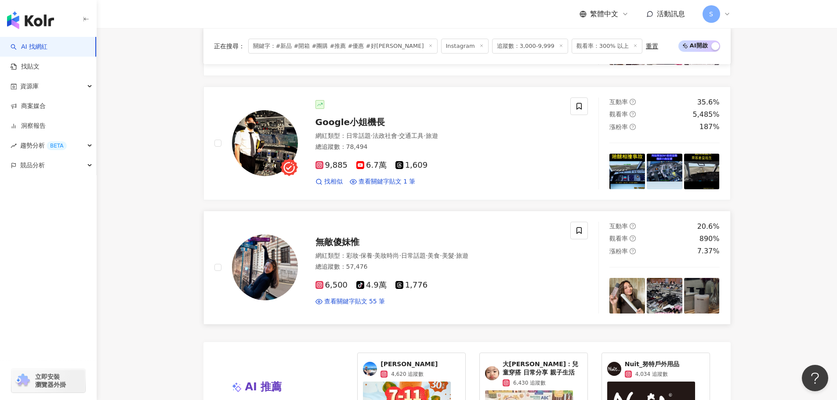
click at [340, 237] on span "無敵傻妹惟" at bounding box center [337, 242] width 44 height 11
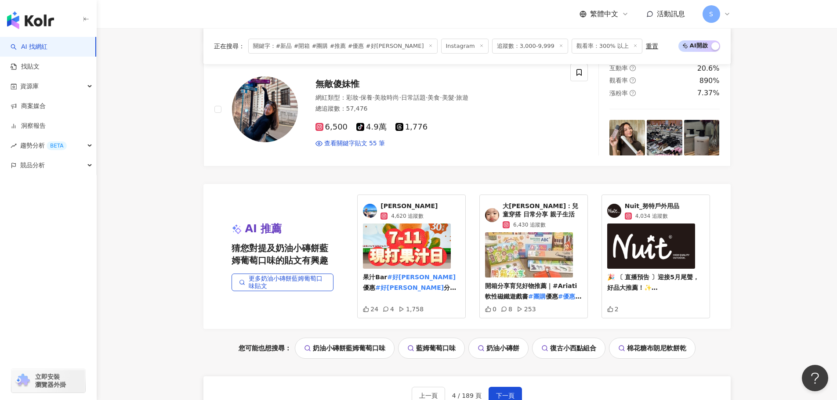
scroll to position [1750, 0]
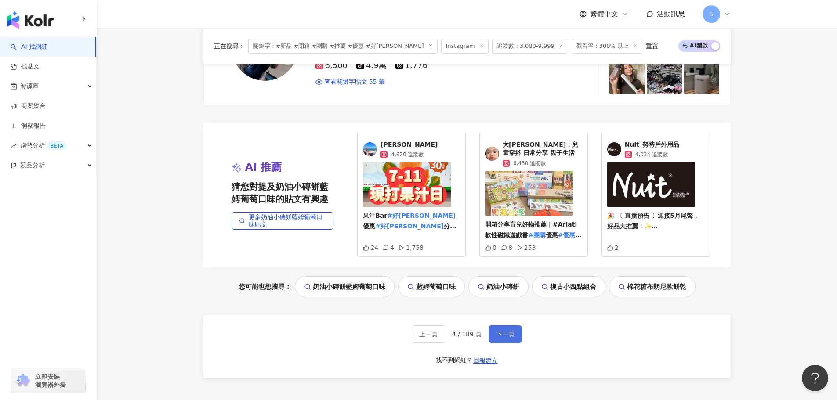
click at [501, 331] on span "下一頁" at bounding box center [505, 334] width 18 height 7
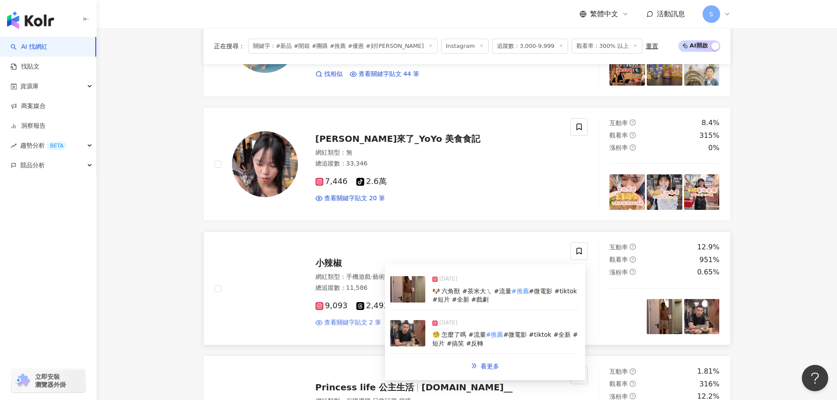
scroll to position [1179, 0]
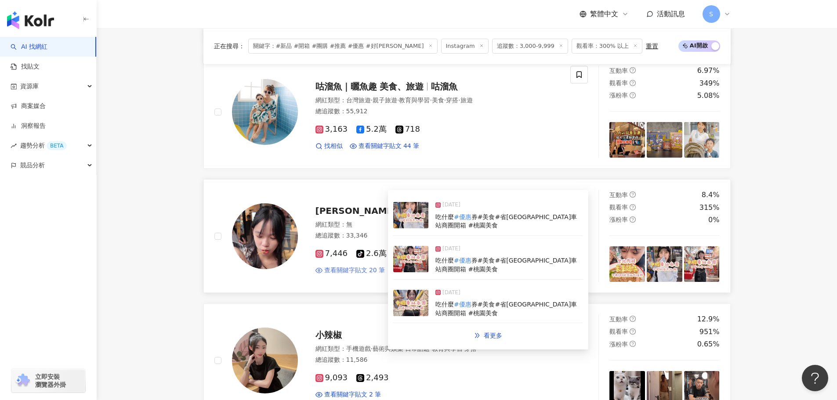
click at [373, 271] on span "查看關鍵字貼文 20 筆" at bounding box center [354, 270] width 61 height 9
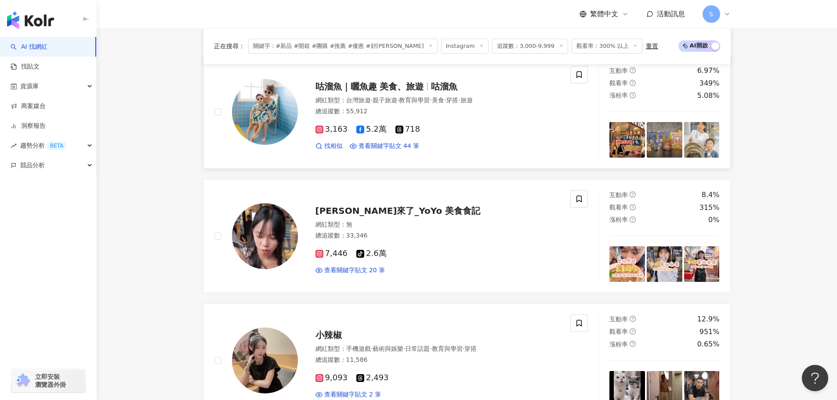
click at [391, 140] on div "3,163 5.2萬 718 找相似 查看關鍵字貼文 44 筆" at bounding box center [437, 134] width 245 height 33
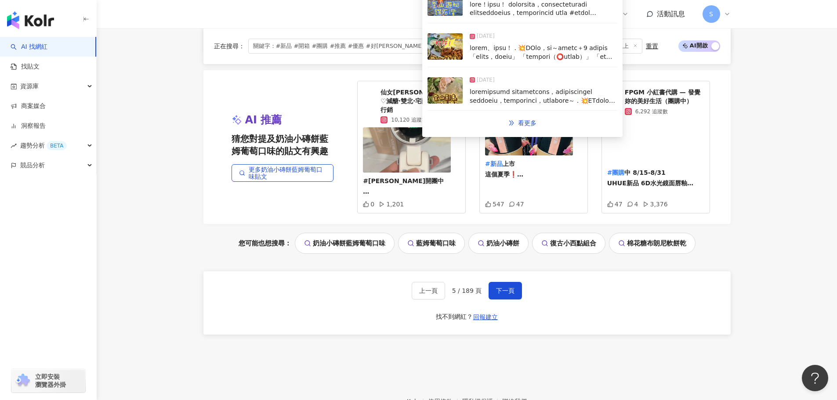
scroll to position [1838, 0]
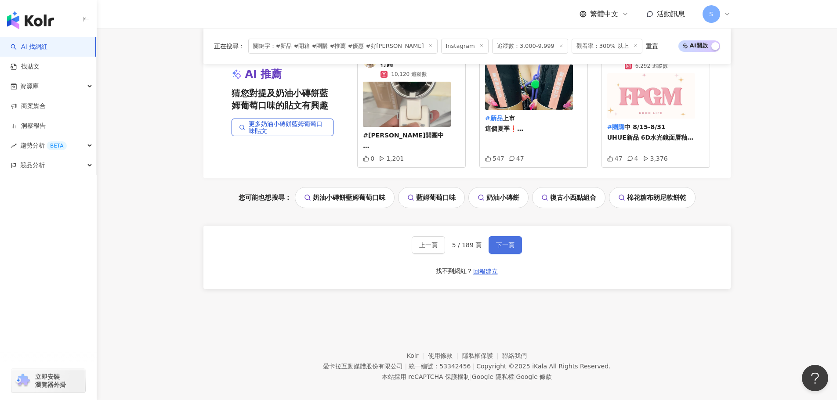
click at [502, 242] on span "下一頁" at bounding box center [505, 245] width 18 height 7
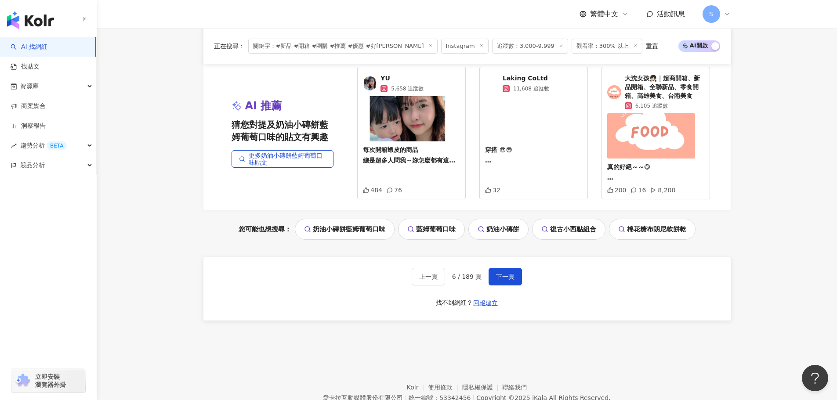
scroll to position [1846, 0]
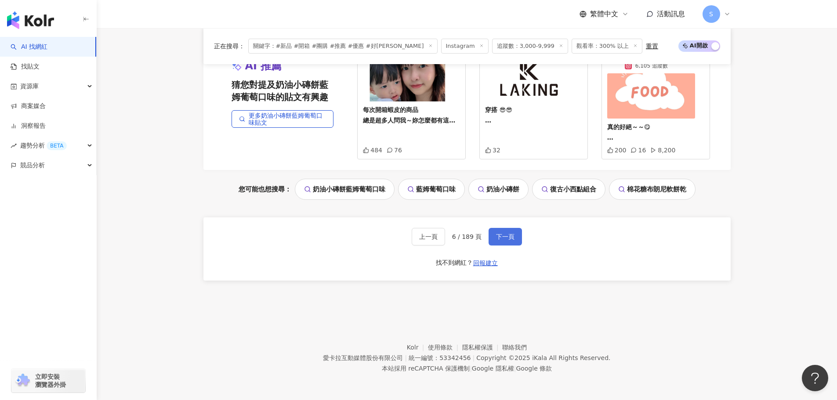
click at [501, 242] on button "下一頁" at bounding box center [505, 237] width 33 height 18
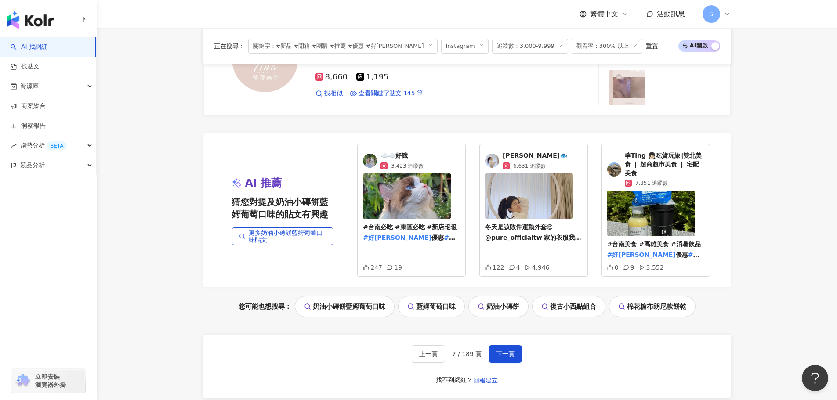
scroll to position [1706, 0]
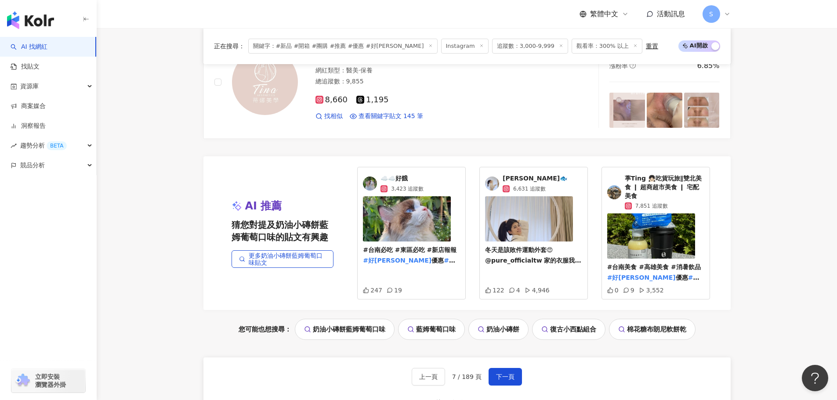
click at [683, 188] on span "葶Ting 👧🏻吃貨玩旅∥雙北美食 ❙ 超商超市美食 ❙ 宅配美食" at bounding box center [665, 187] width 80 height 26
click at [497, 373] on span "下一頁" at bounding box center [505, 376] width 18 height 7
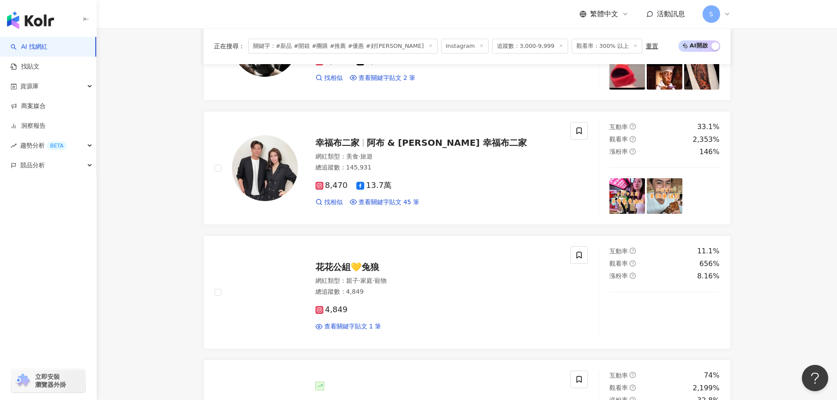
scroll to position [871, 0]
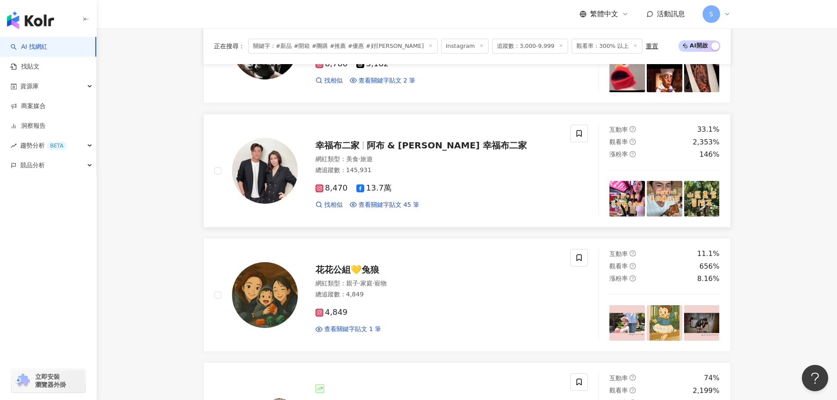
click at [344, 143] on span "幸福布二家" at bounding box center [337, 145] width 44 height 11
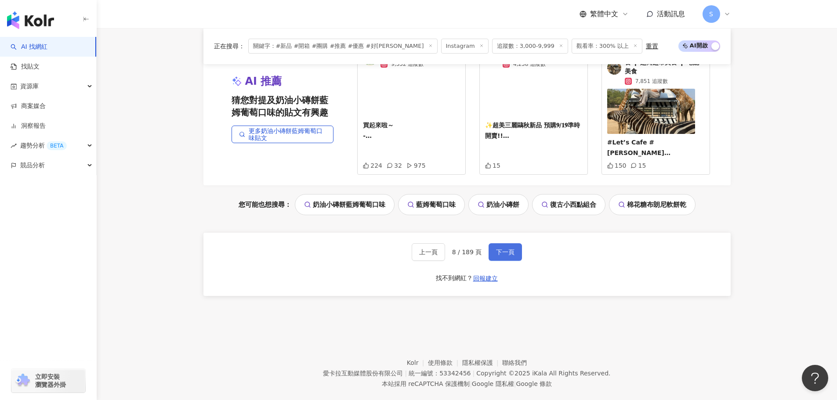
scroll to position [1838, 0]
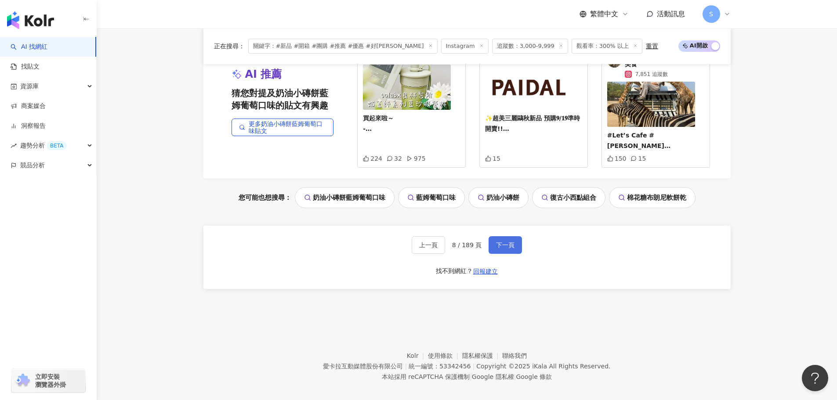
click at [503, 242] on span "下一頁" at bounding box center [505, 245] width 18 height 7
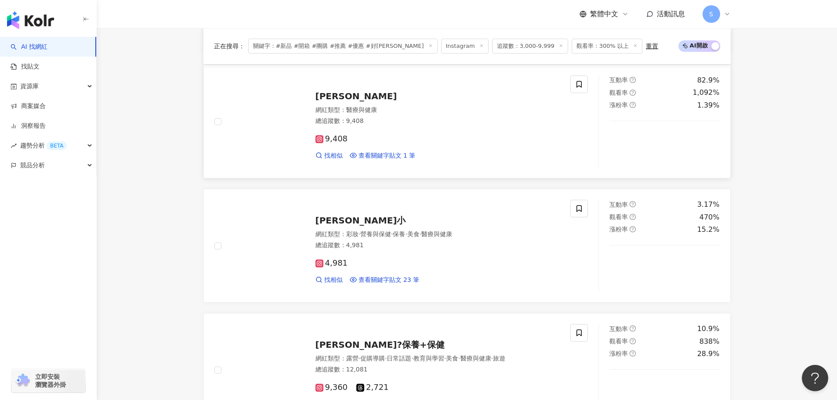
scroll to position [792, 0]
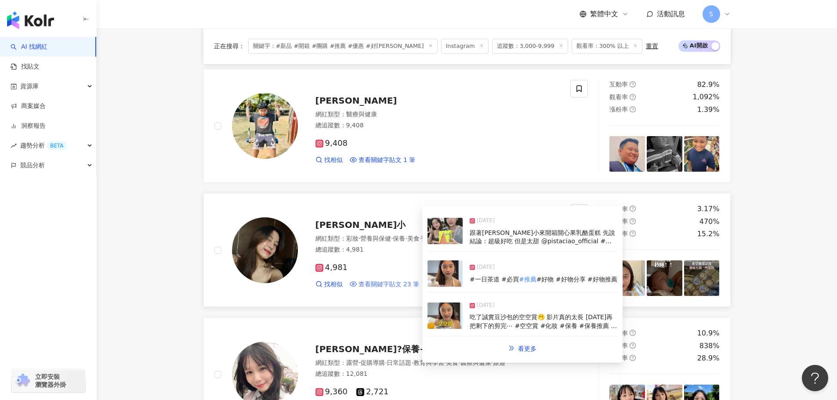
click at [396, 283] on span "查看關鍵字貼文 23 筆" at bounding box center [389, 284] width 61 height 9
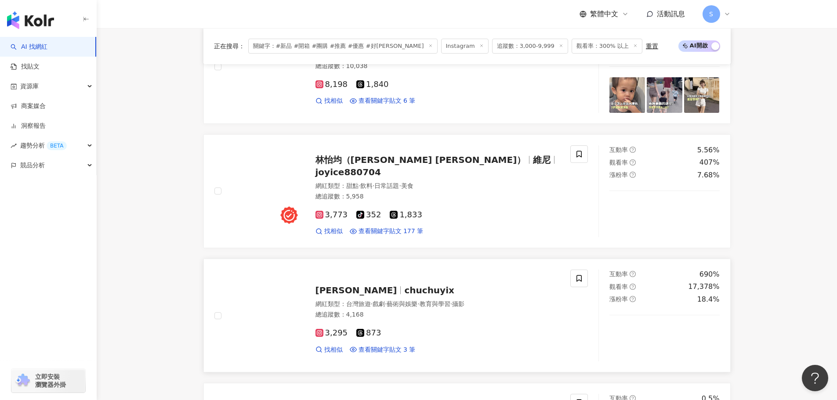
scroll to position [352, 0]
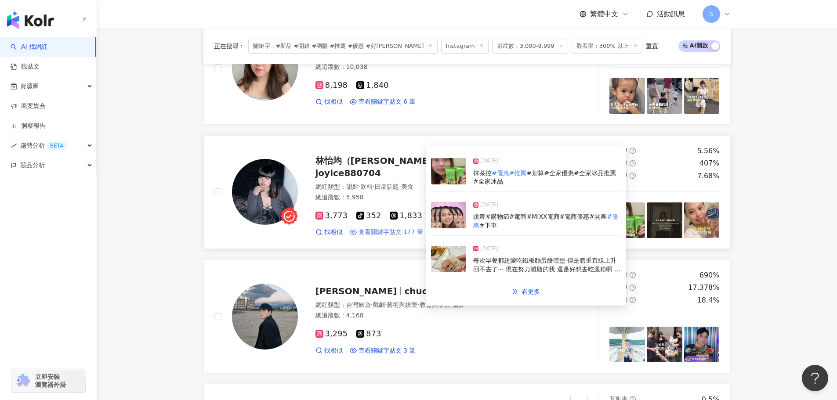
click at [394, 228] on span "查看關鍵字貼文 177 筆" at bounding box center [391, 232] width 65 height 9
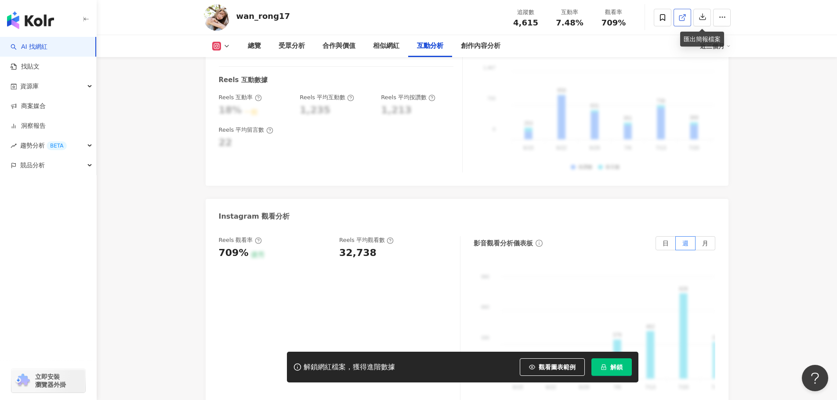
click at [680, 13] on span at bounding box center [682, 17] width 8 height 9
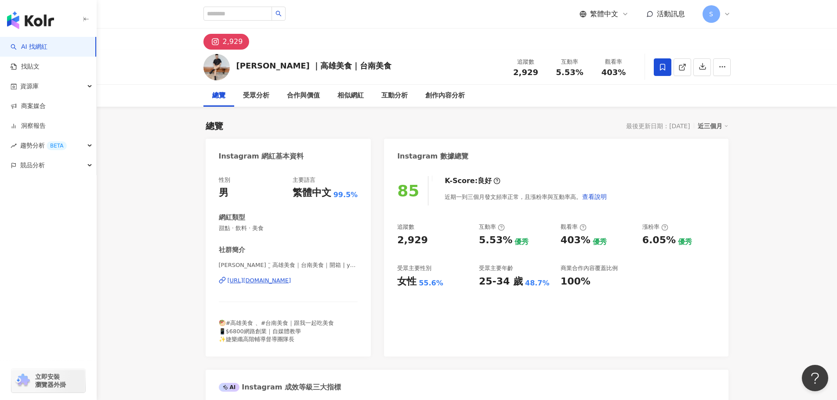
click at [657, 68] on span at bounding box center [663, 67] width 18 height 18
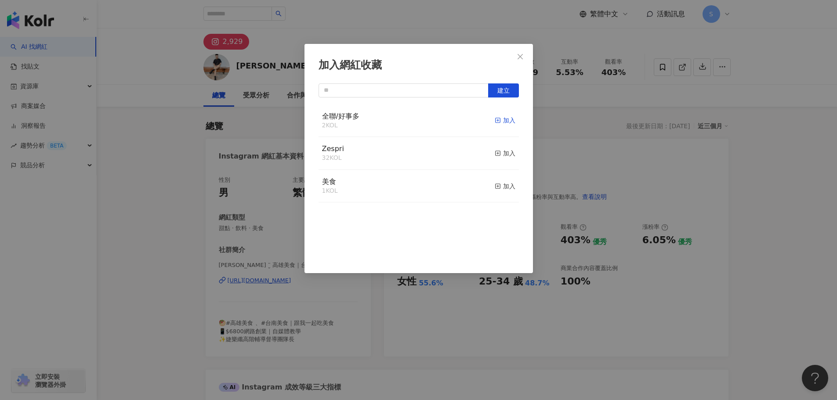
click at [495, 119] on icon "button" at bounding box center [498, 120] width 6 height 6
click at [525, 57] on span "Close" at bounding box center [520, 56] width 18 height 7
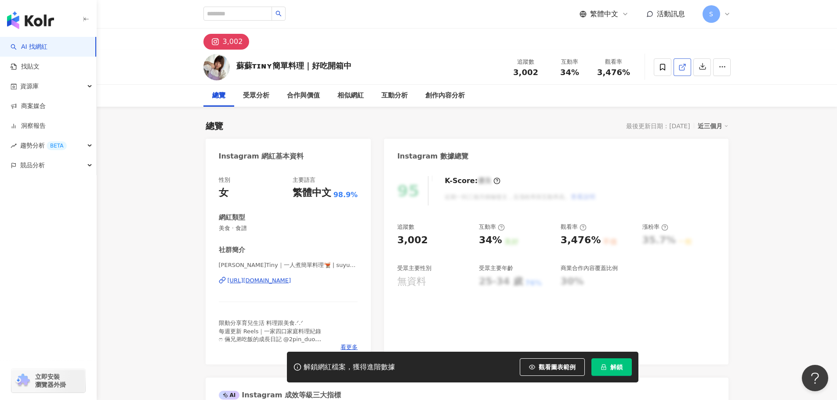
click at [682, 66] on icon at bounding box center [682, 67] width 8 height 8
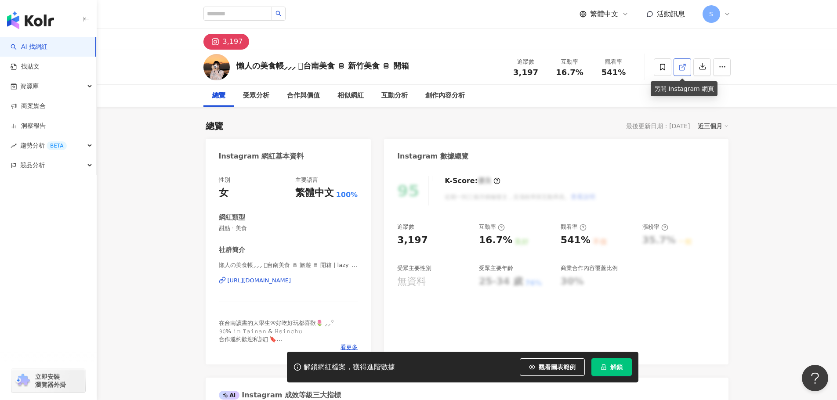
click at [676, 65] on link at bounding box center [683, 67] width 18 height 18
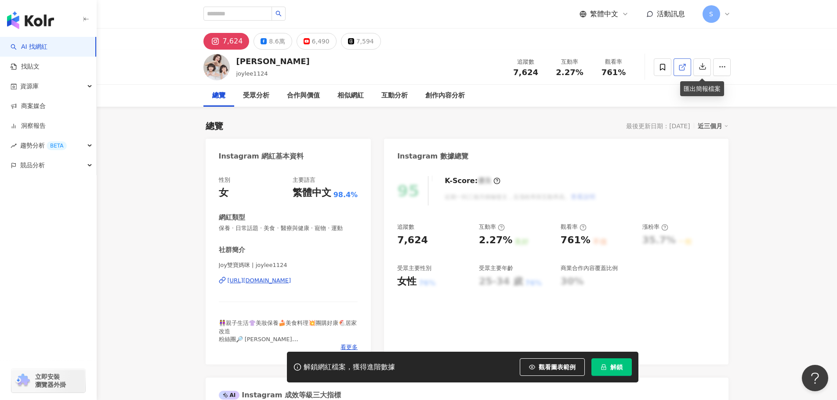
click at [687, 69] on link at bounding box center [683, 67] width 18 height 18
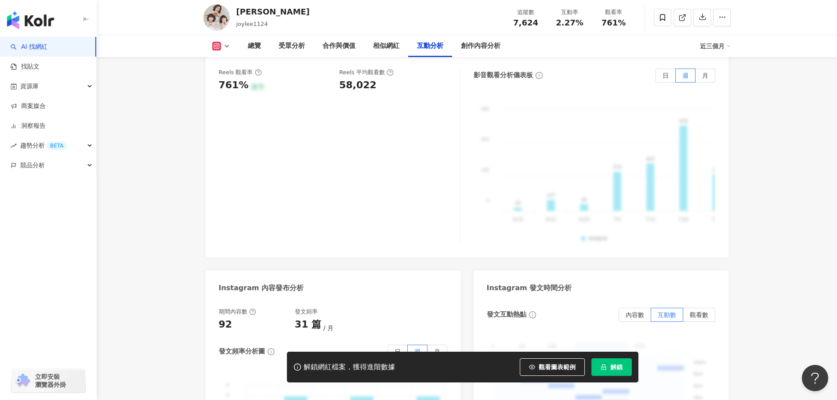
scroll to position [1846, 0]
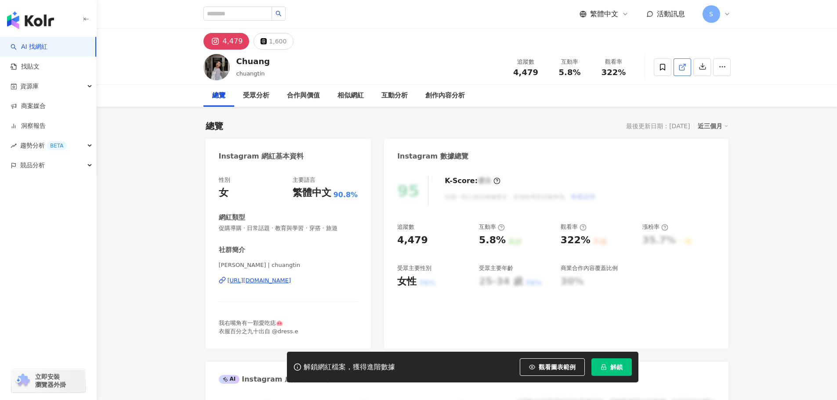
click at [682, 66] on icon at bounding box center [682, 67] width 8 height 8
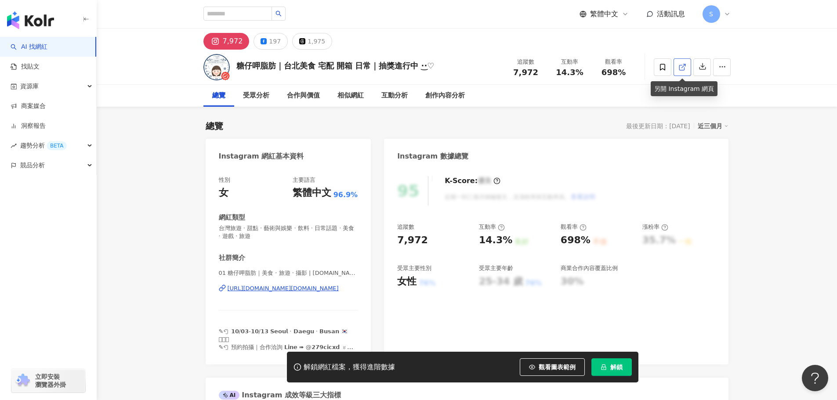
click at [680, 66] on icon at bounding box center [682, 67] width 8 height 8
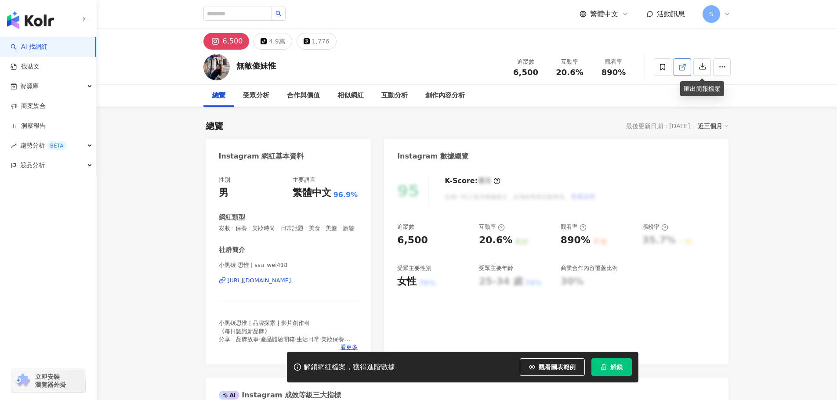
click at [676, 63] on link at bounding box center [683, 67] width 18 height 18
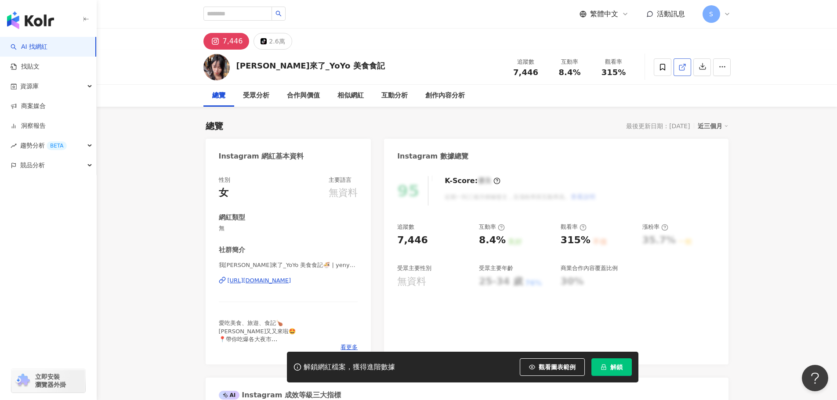
click at [685, 65] on line at bounding box center [683, 66] width 4 height 4
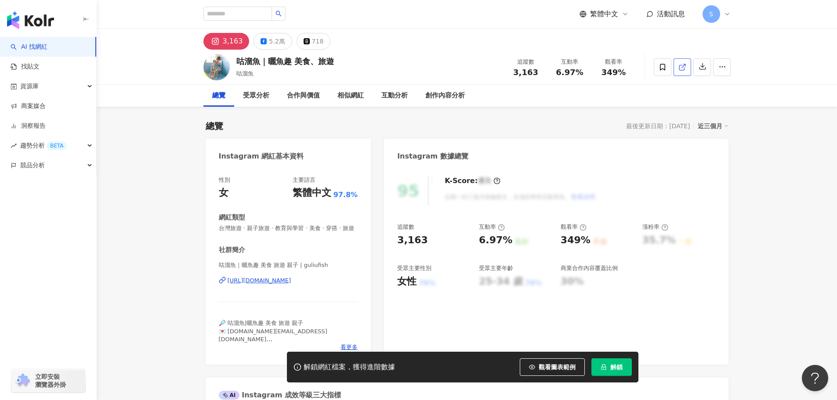
click at [681, 67] on line at bounding box center [683, 66] width 4 height 4
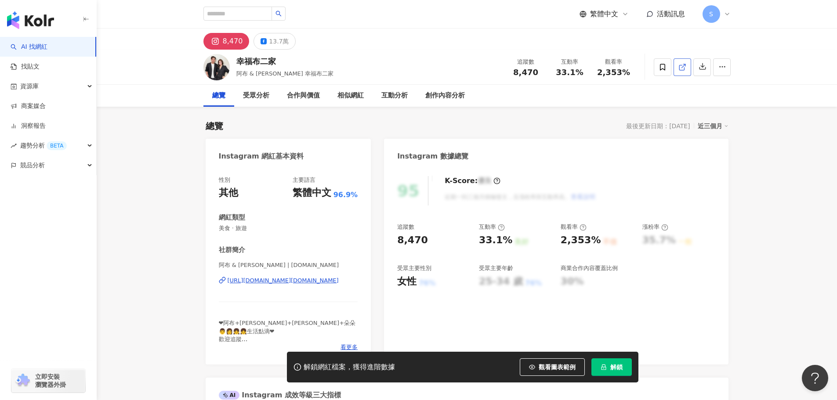
click at [678, 69] on icon at bounding box center [682, 67] width 8 height 8
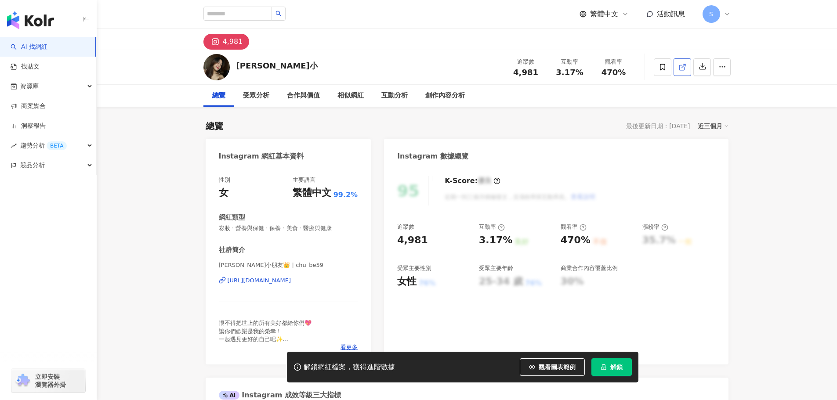
click at [689, 68] on link at bounding box center [683, 67] width 18 height 18
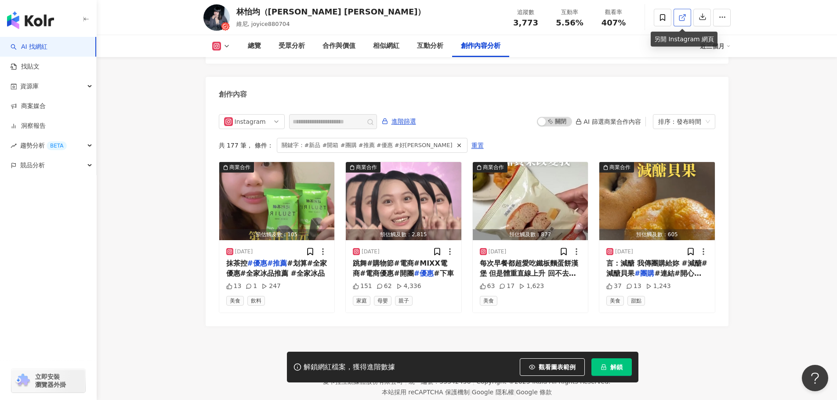
click at [689, 13] on link at bounding box center [683, 18] width 18 height 18
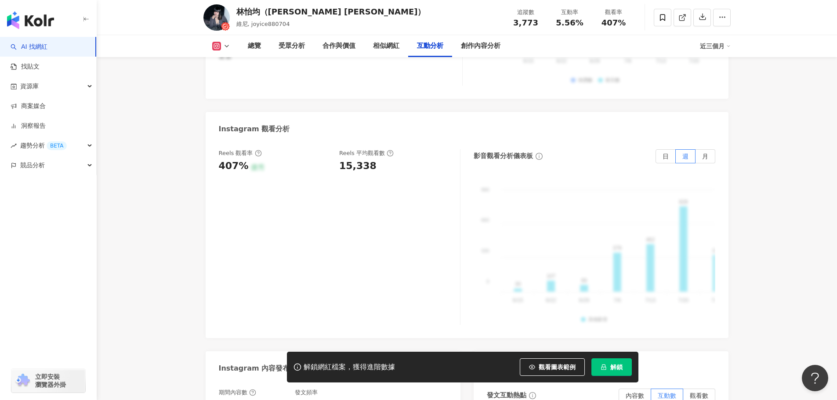
scroll to position [1850, 0]
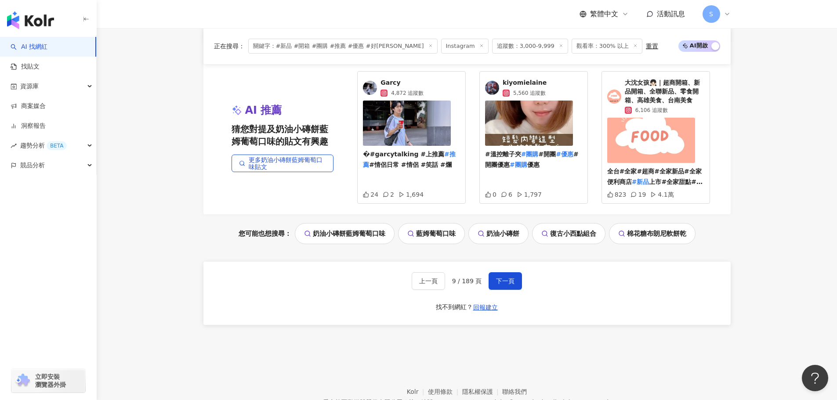
scroll to position [1802, 0]
click at [503, 280] on span "下一頁" at bounding box center [505, 280] width 18 height 7
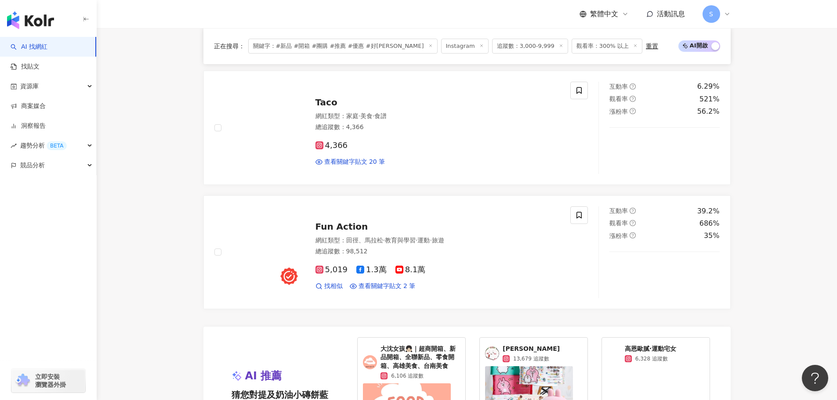
scroll to position [1588, 0]
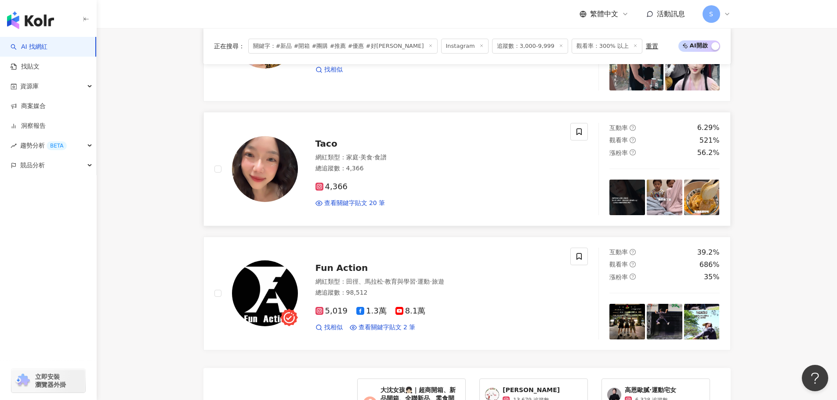
click at [315, 145] on span "Taco" at bounding box center [326, 143] width 22 height 11
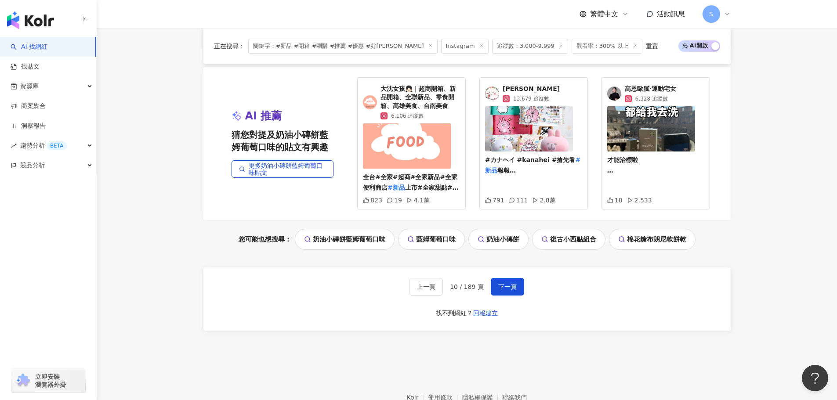
scroll to position [1939, 0]
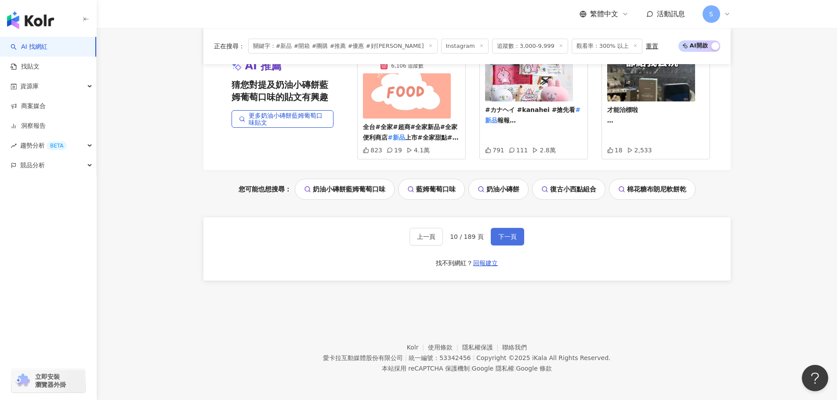
click at [499, 236] on span "下一頁" at bounding box center [507, 236] width 18 height 7
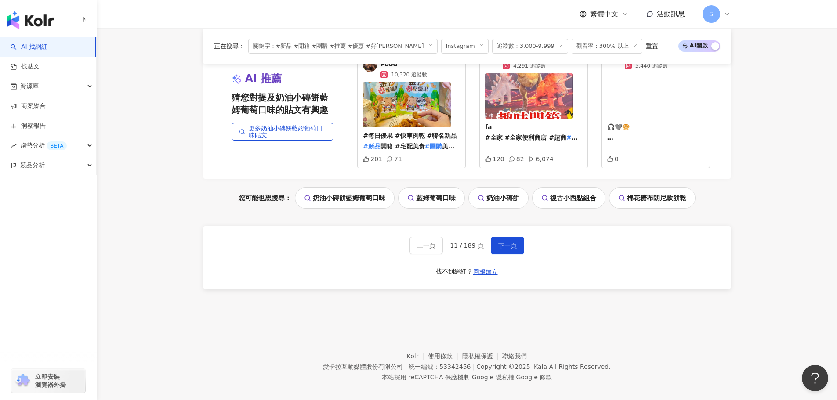
scroll to position [1785, 0]
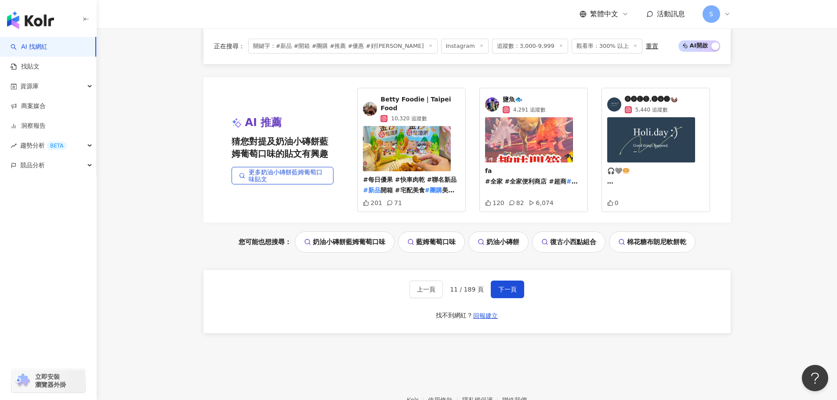
click at [507, 96] on span "鹽魚🐟" at bounding box center [524, 99] width 43 height 9
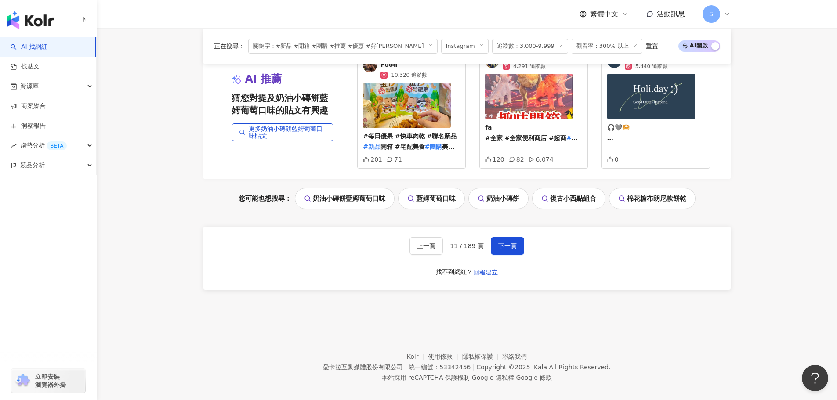
scroll to position [1829, 0]
drag, startPoint x: 503, startPoint y: 232, endPoint x: 500, endPoint y: 222, distance: 10.3
click at [502, 237] on button "下一頁" at bounding box center [507, 246] width 33 height 18
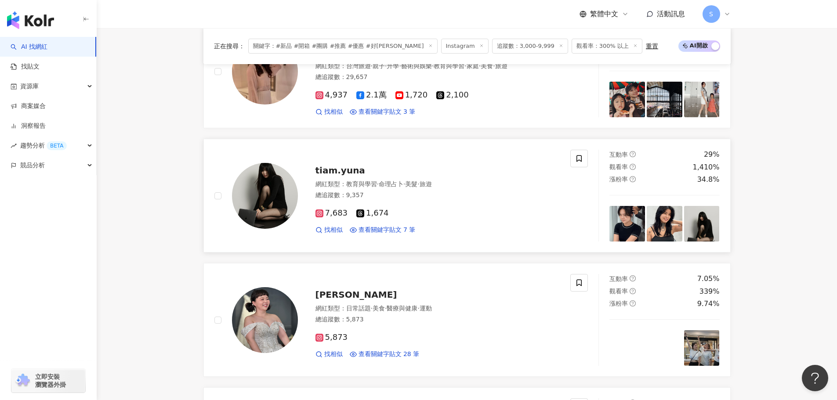
scroll to position [1082, 0]
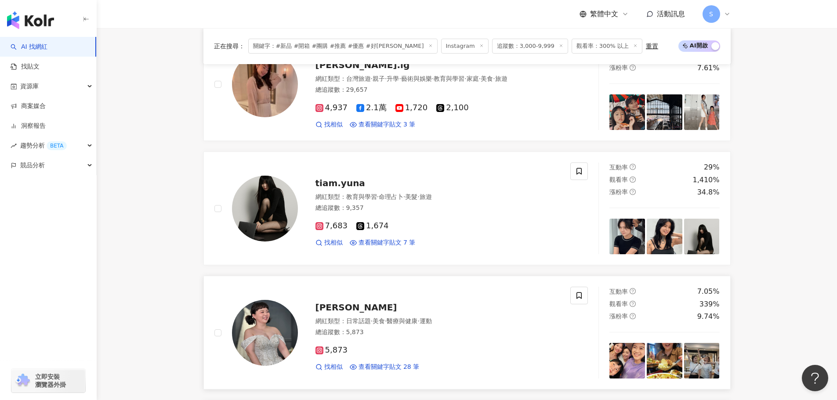
click at [327, 302] on span "宮美樂" at bounding box center [356, 307] width 82 height 11
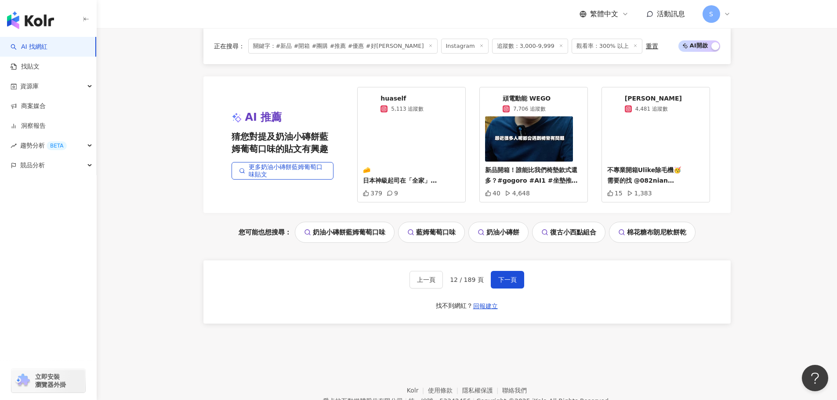
scroll to position [1801, 0]
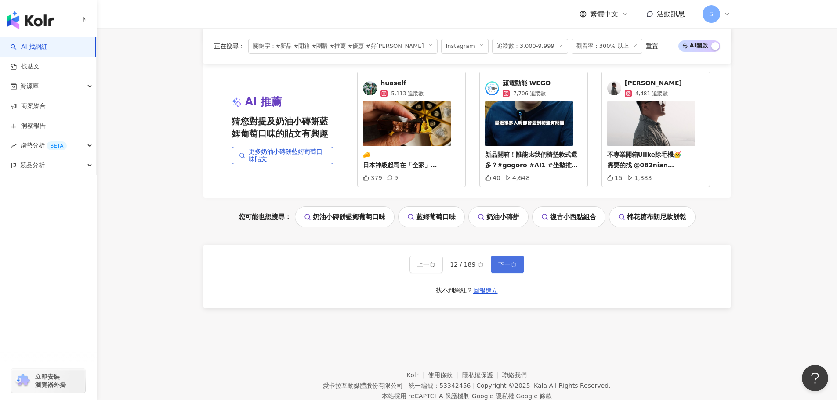
click at [497, 269] on button "下一頁" at bounding box center [507, 265] width 33 height 18
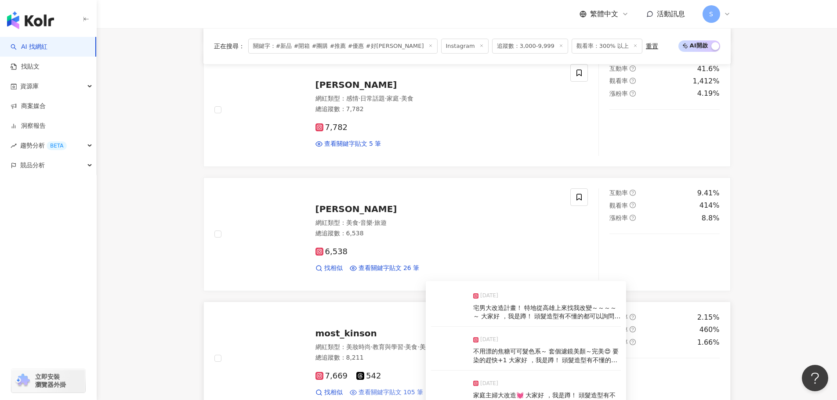
scroll to position [1450, 0]
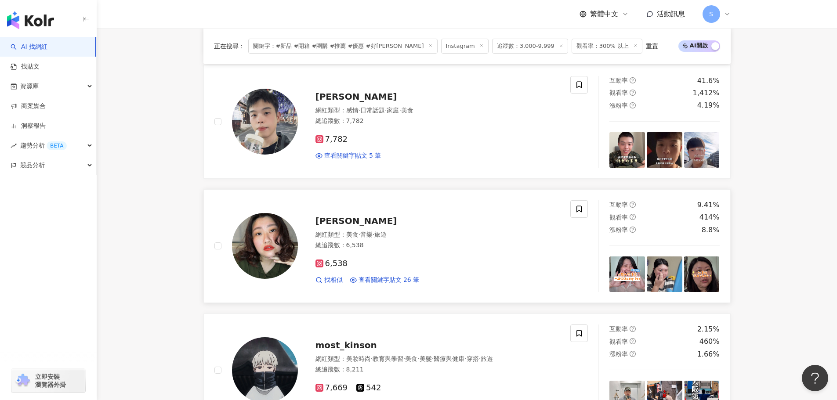
click at [327, 216] on span "露易莎" at bounding box center [356, 221] width 82 height 11
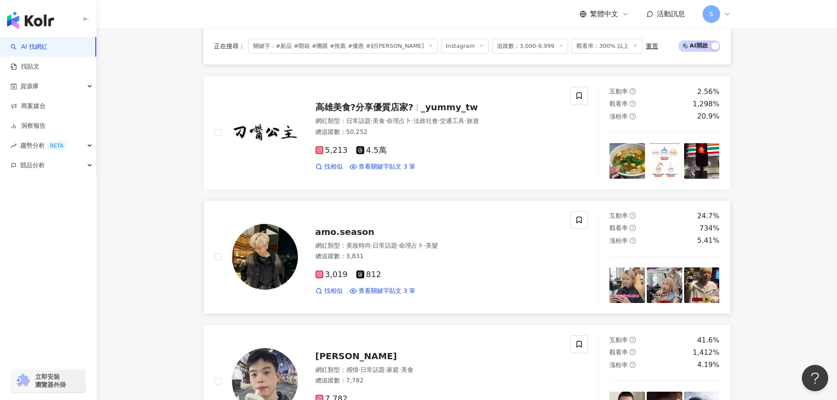
scroll to position [1142, 0]
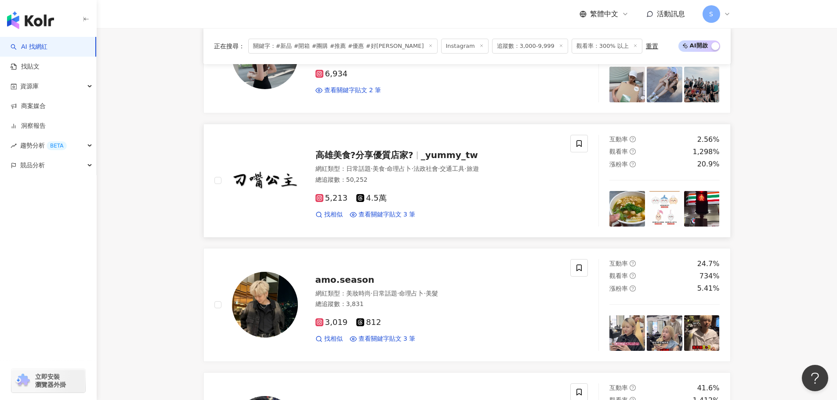
click at [383, 150] on span "高雄美食?分享優質店家?" at bounding box center [364, 155] width 98 height 11
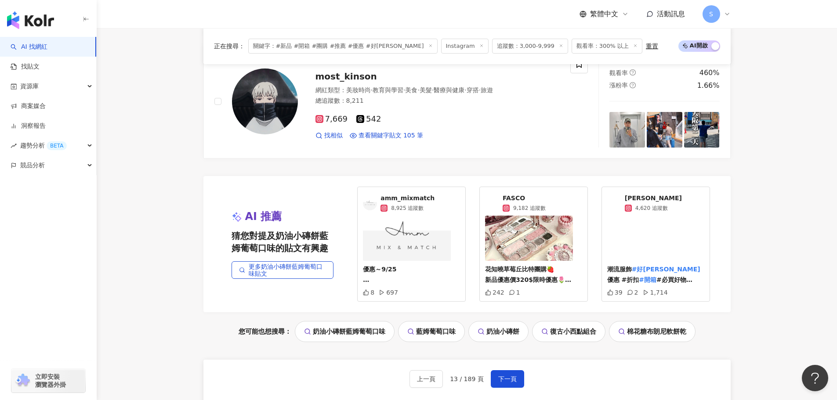
scroll to position [1801, 0]
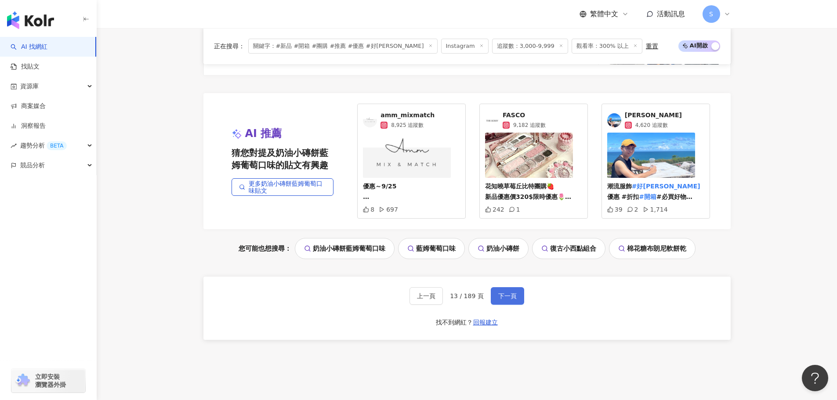
click at [506, 287] on button "下一頁" at bounding box center [507, 296] width 33 height 18
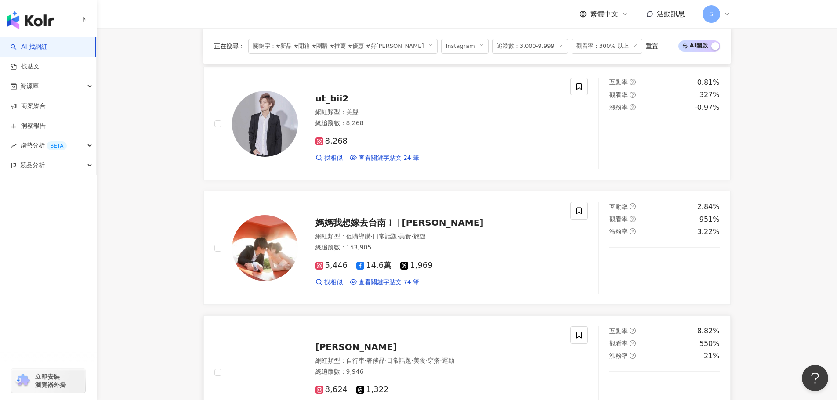
scroll to position [791, 0]
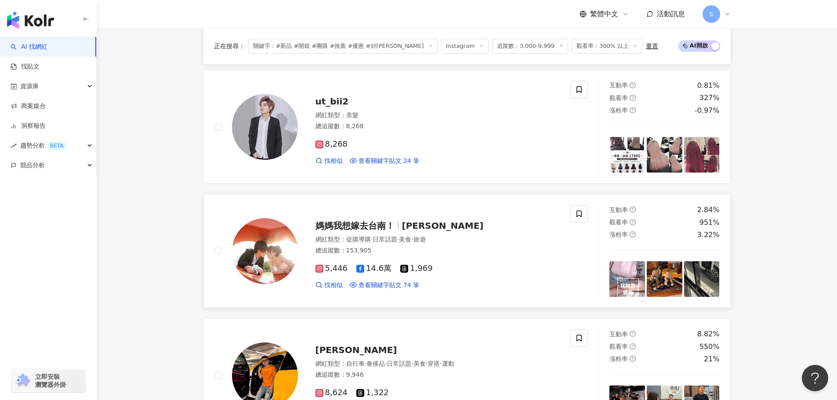
click at [356, 225] on span "媽媽我想嫁去台南！" at bounding box center [354, 226] width 79 height 11
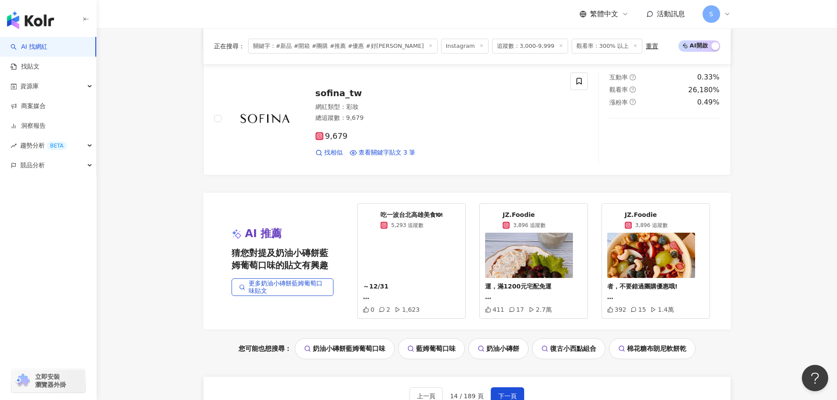
scroll to position [1801, 0]
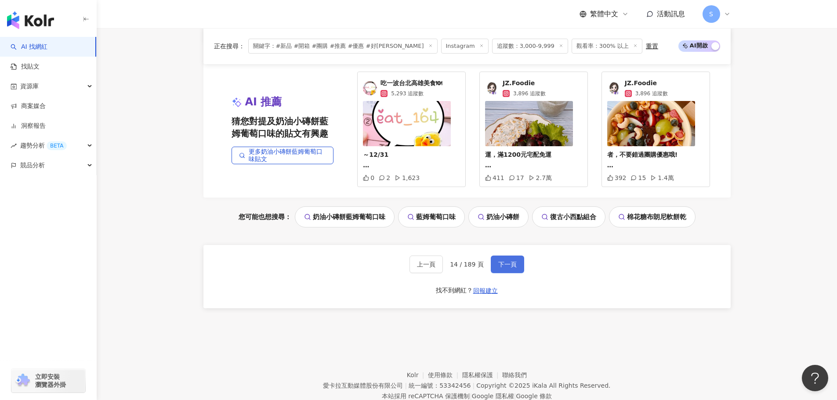
click at [499, 268] on span "下一頁" at bounding box center [507, 264] width 18 height 7
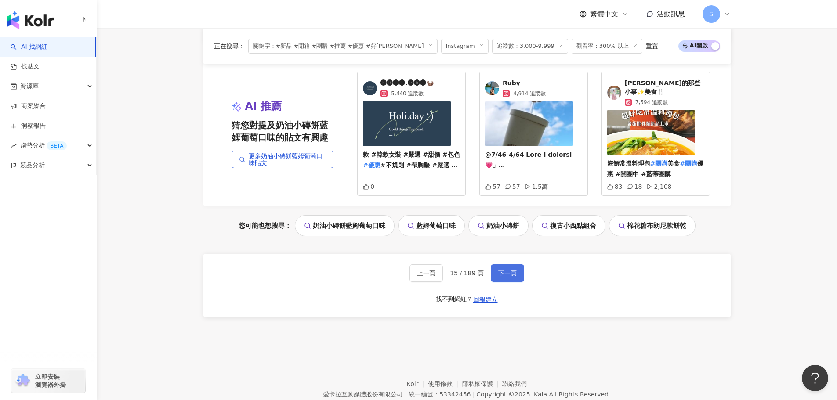
click at [511, 270] on span "下一頁" at bounding box center [507, 273] width 18 height 7
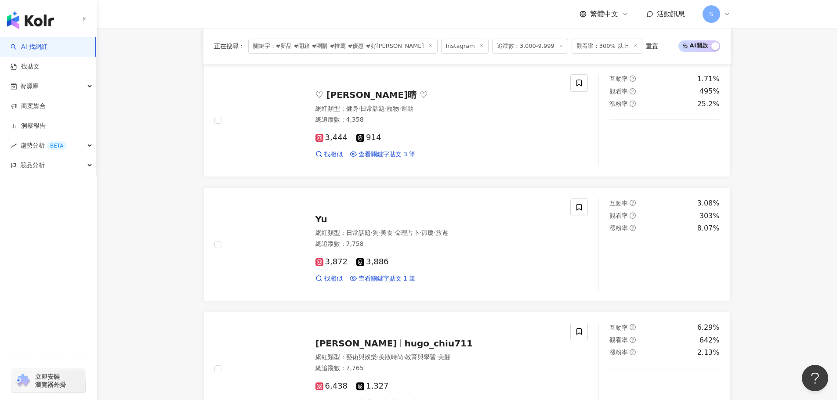
scroll to position [1810, 0]
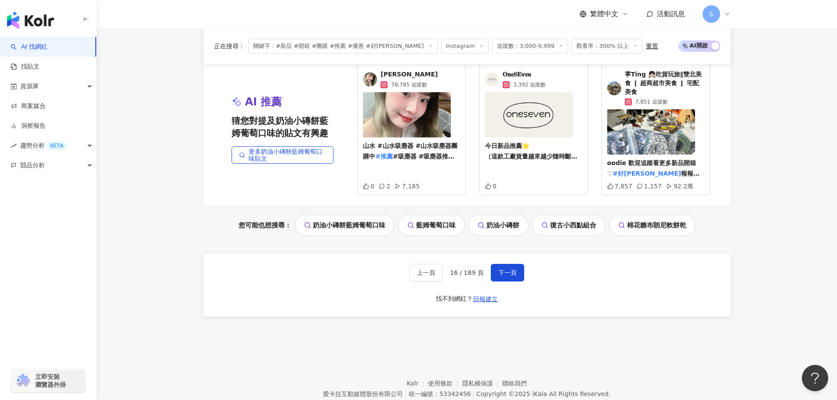
click at [667, 78] on span "葶Ting 👧🏻吃貨玩旅∥雙北美食 ❙ 超商超市美食 ❙ 宅配美食" at bounding box center [665, 83] width 80 height 26
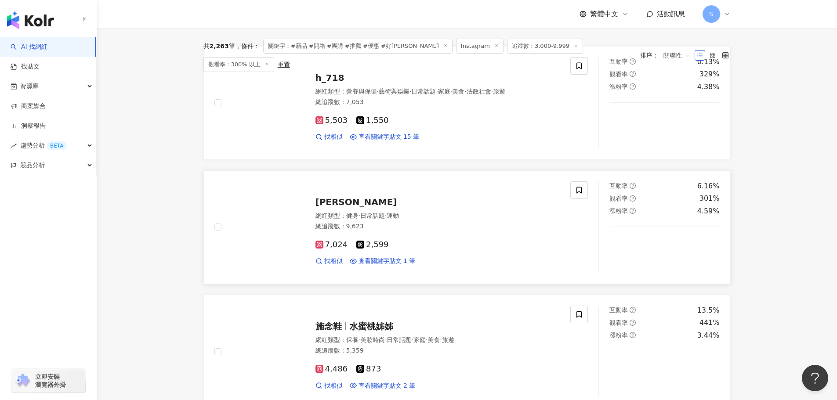
scroll to position [272, 0]
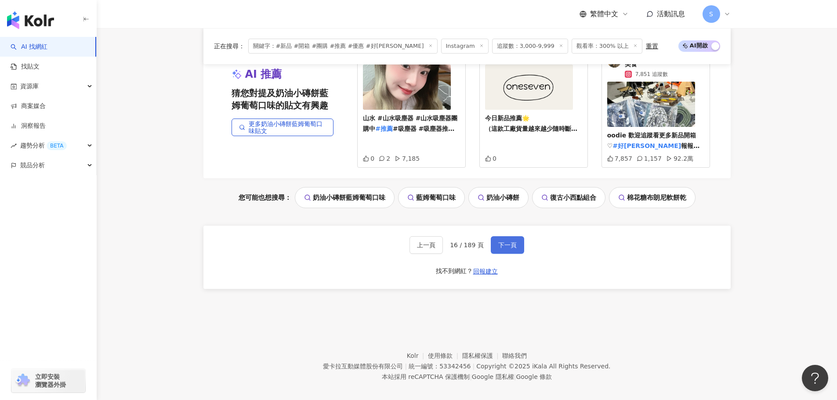
click at [513, 242] on span "下一頁" at bounding box center [507, 245] width 18 height 7
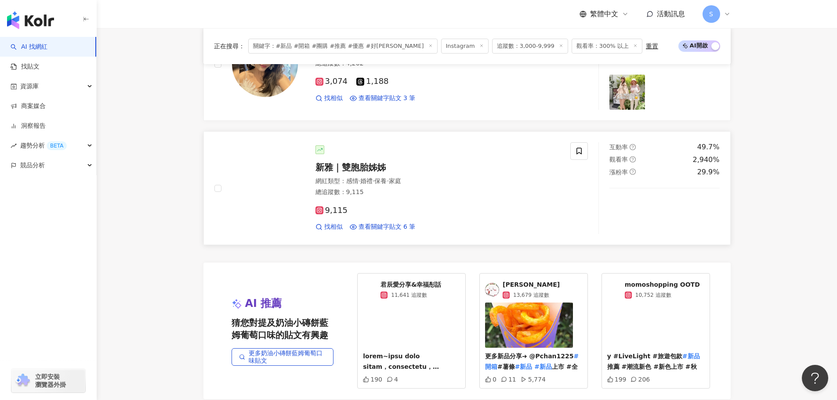
scroll to position [1697, 0]
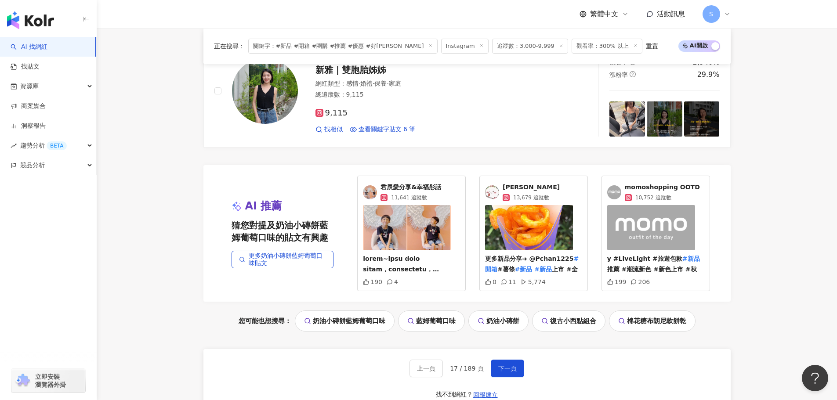
click at [493, 188] on img at bounding box center [492, 192] width 14 height 14
click at [510, 362] on button "下一頁" at bounding box center [507, 369] width 33 height 18
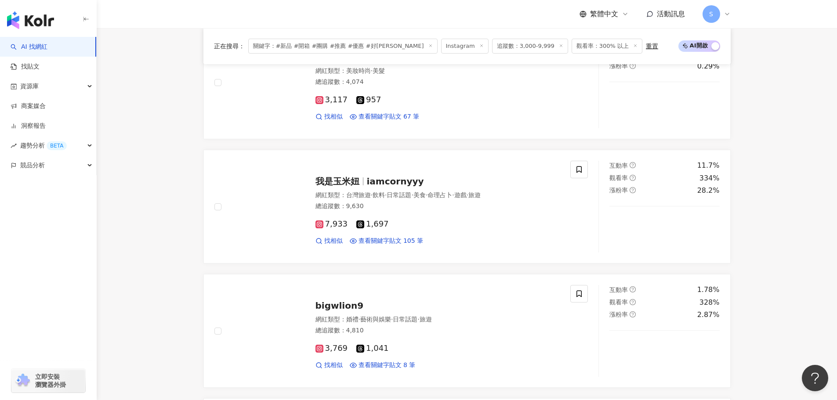
scroll to position [1082, 0]
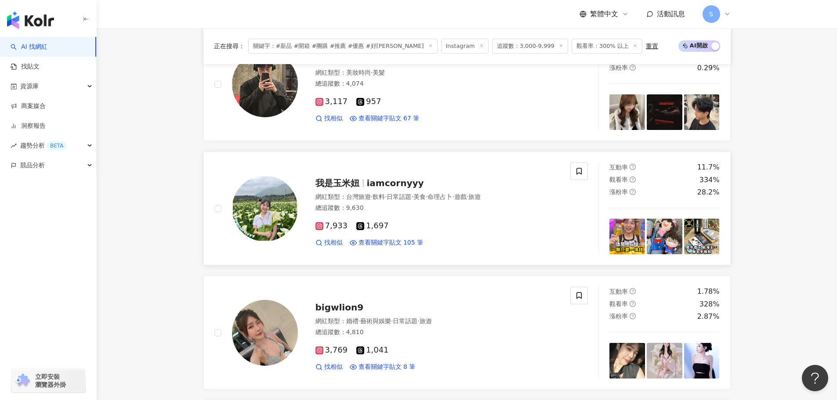
click at [341, 178] on span "我是玉米妞" at bounding box center [337, 183] width 44 height 11
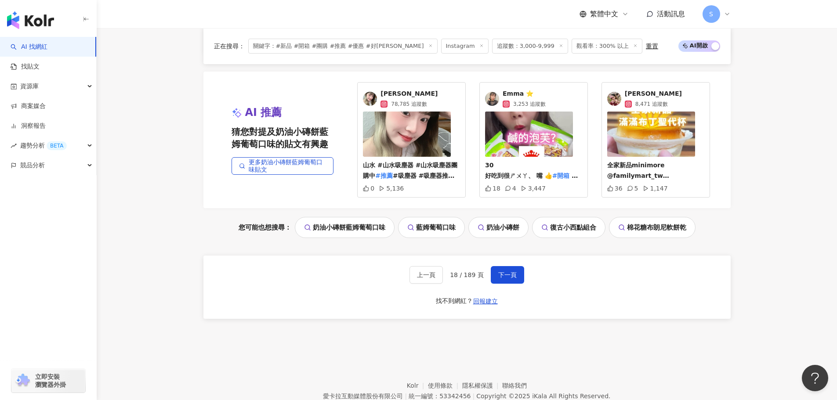
scroll to position [1829, 0]
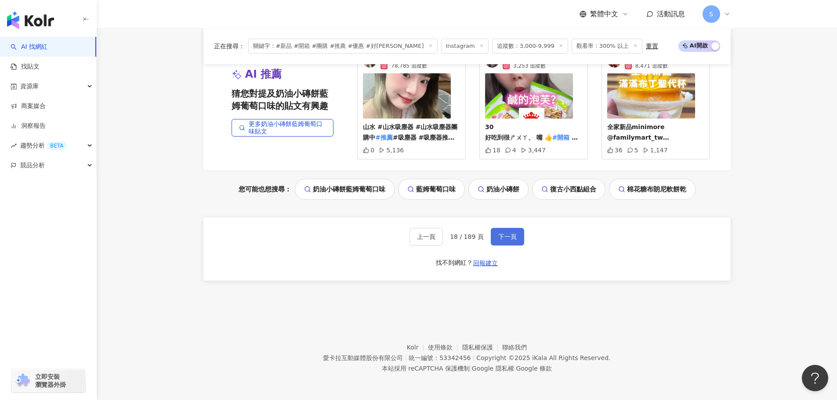
click at [498, 237] on span "下一頁" at bounding box center [507, 236] width 18 height 7
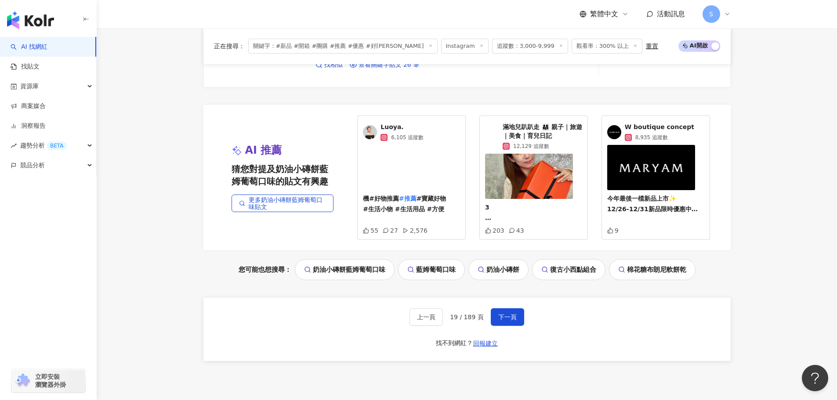
scroll to position [1750, 0]
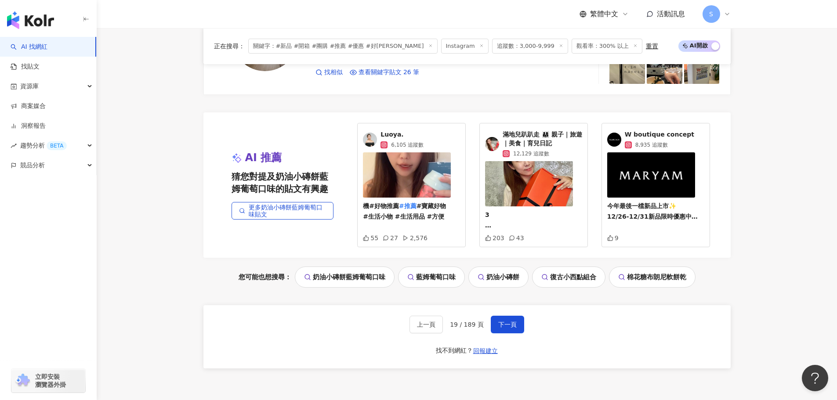
click at [394, 134] on span "Luoya." at bounding box center [402, 134] width 43 height 9
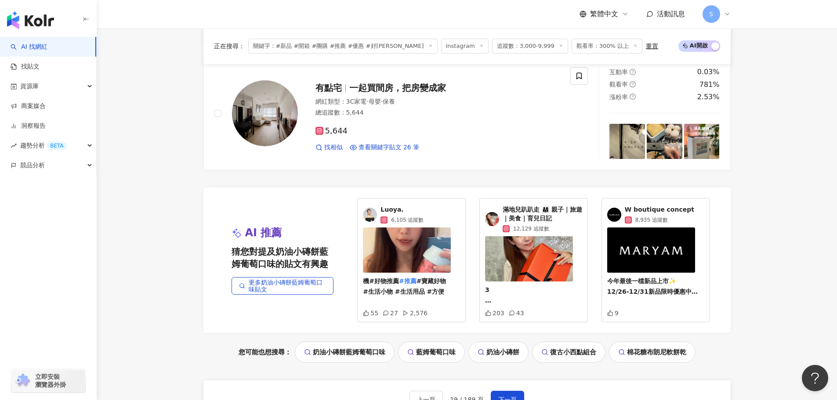
scroll to position [1838, 0]
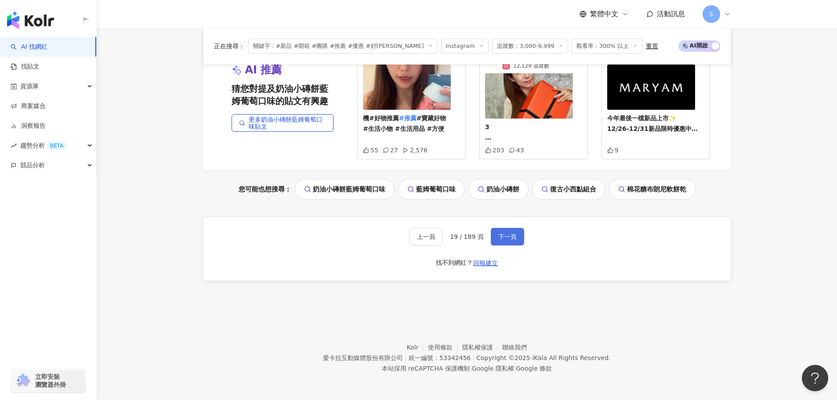
click at [509, 239] on span "下一頁" at bounding box center [507, 236] width 18 height 7
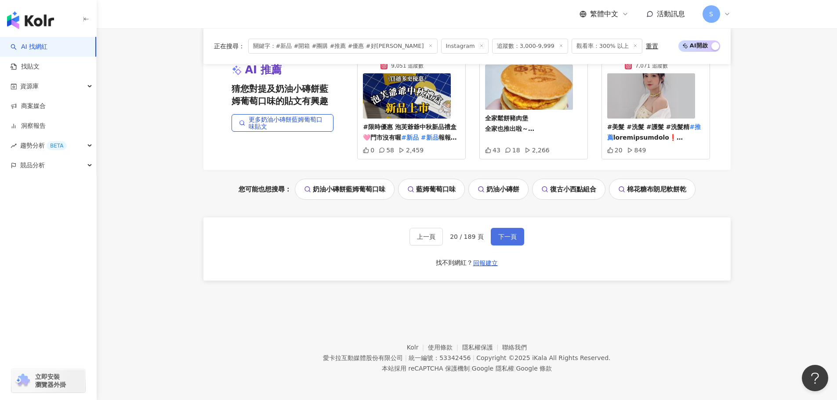
click at [510, 236] on span "下一頁" at bounding box center [507, 236] width 18 height 7
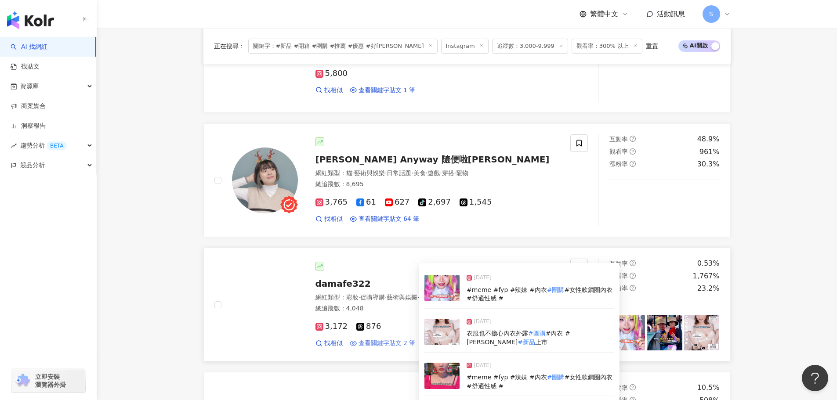
scroll to position [950, 0]
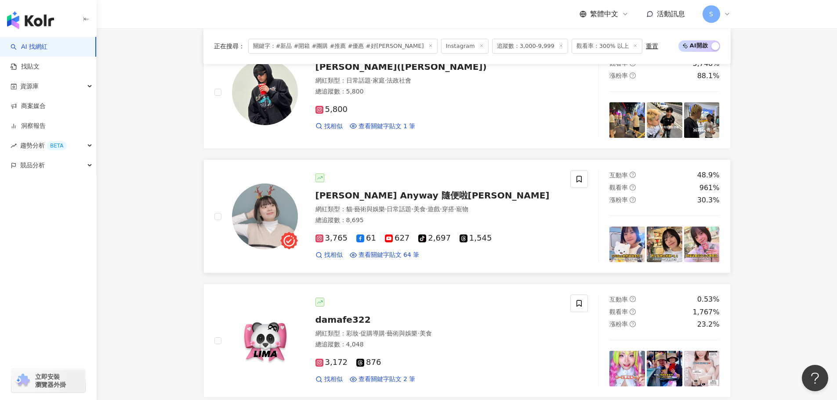
click at [394, 200] on span "Cathy Anyway 隨便啦凱西" at bounding box center [432, 195] width 234 height 11
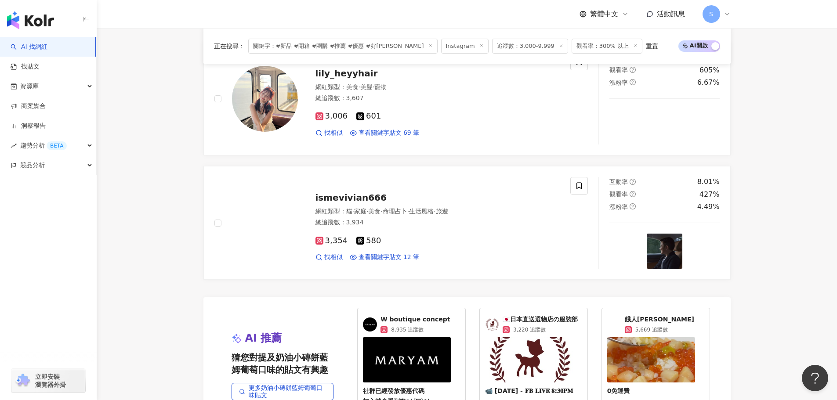
scroll to position [1829, 0]
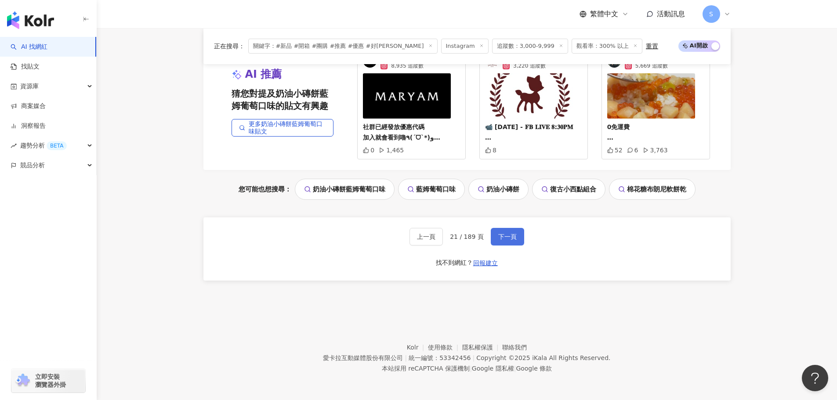
click at [510, 237] on span "下一頁" at bounding box center [507, 236] width 18 height 7
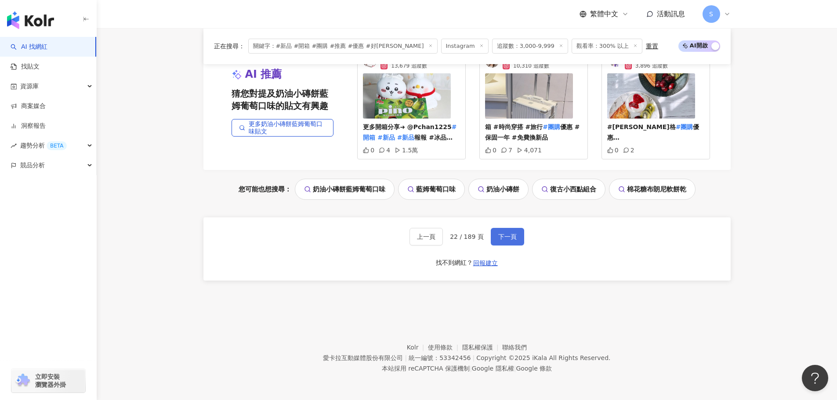
click at [514, 246] on button "下一頁" at bounding box center [507, 237] width 33 height 18
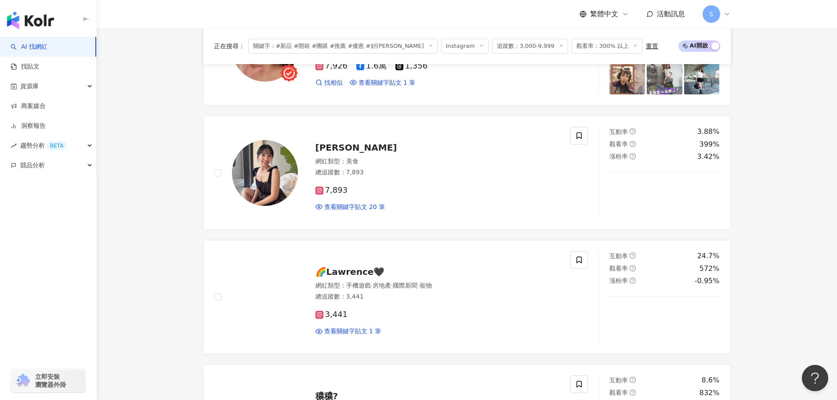
scroll to position [1904, 0]
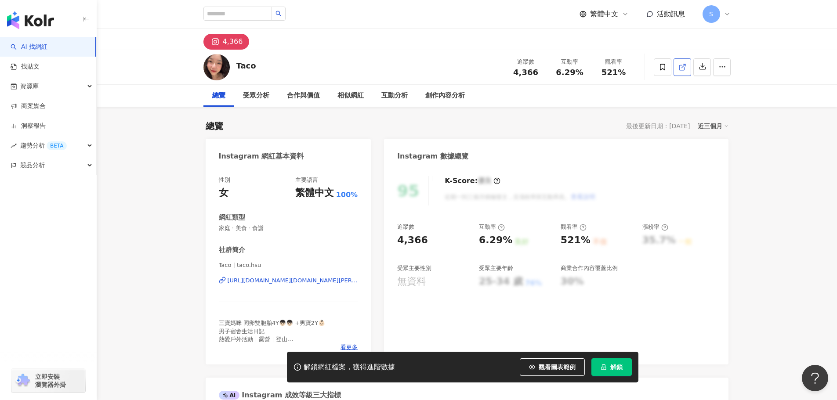
click at [683, 63] on icon at bounding box center [682, 67] width 8 height 8
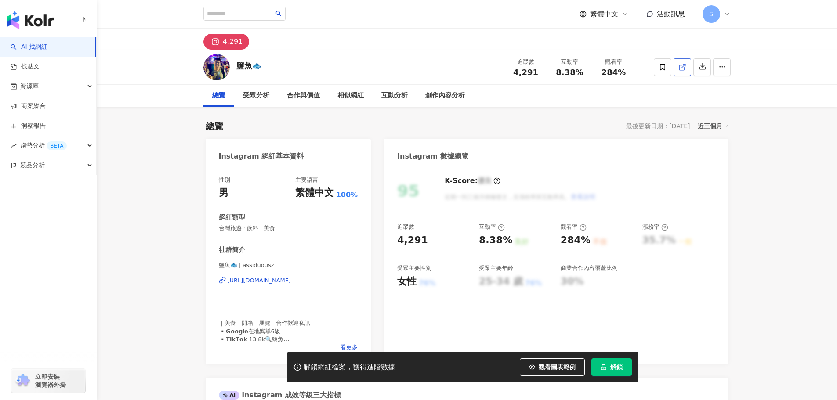
click at [680, 66] on icon at bounding box center [682, 67] width 8 height 8
click at [682, 65] on icon at bounding box center [682, 67] width 8 height 8
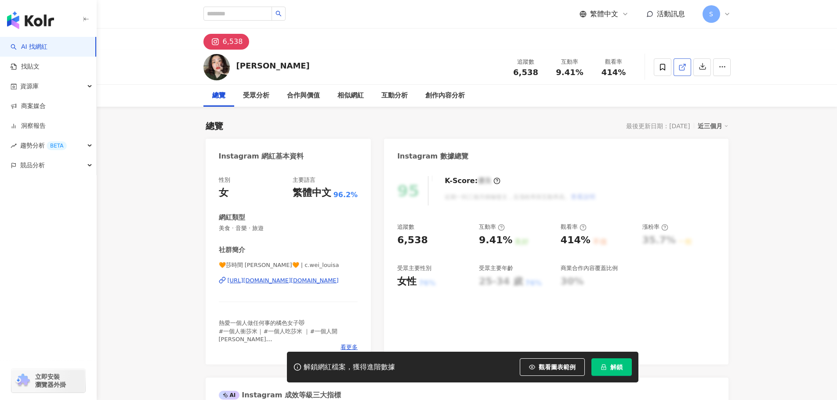
click at [681, 66] on icon at bounding box center [682, 67] width 8 height 8
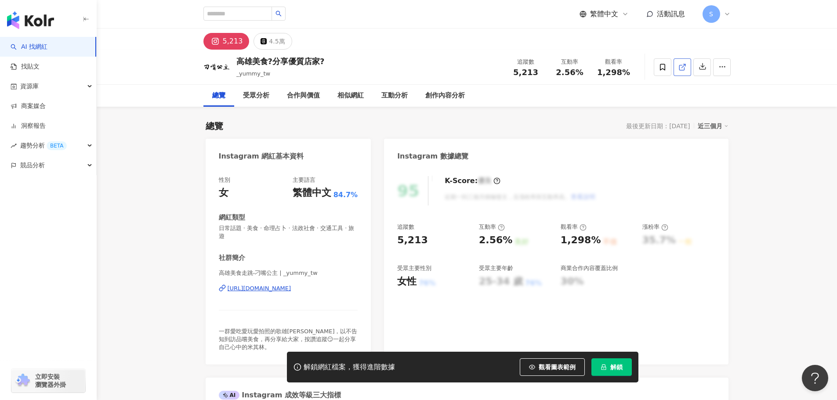
click at [679, 68] on icon at bounding box center [681, 67] width 5 height 5
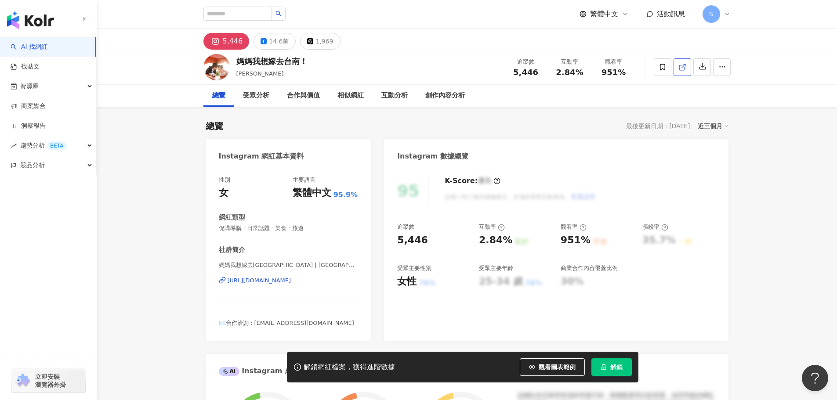
click at [681, 67] on line at bounding box center [683, 66] width 4 height 4
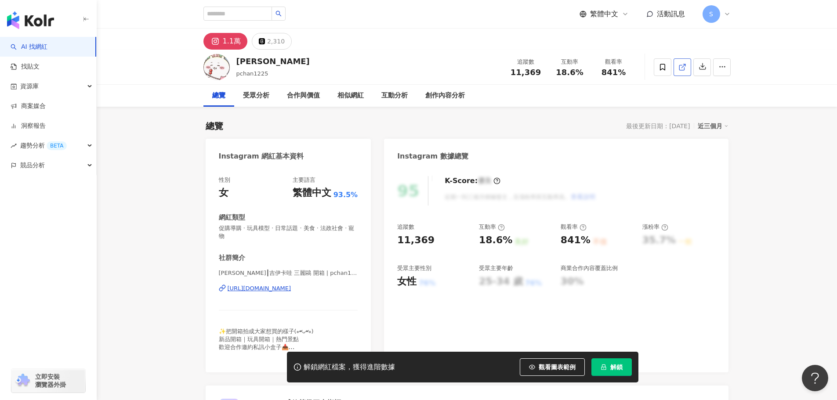
click at [679, 66] on icon at bounding box center [681, 67] width 5 height 5
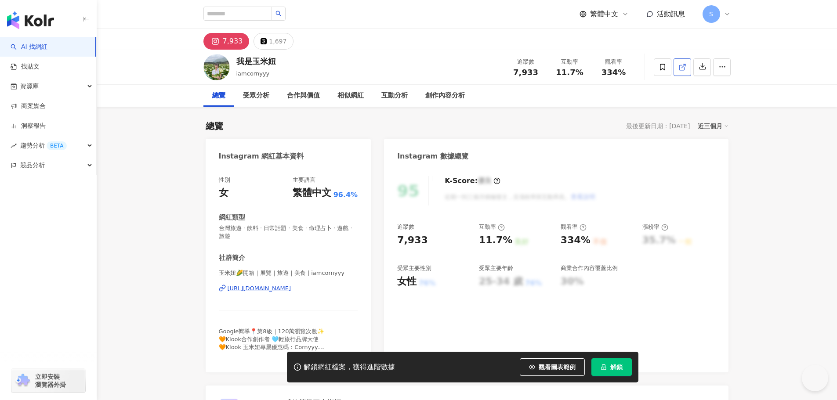
click at [681, 63] on icon at bounding box center [682, 67] width 8 height 8
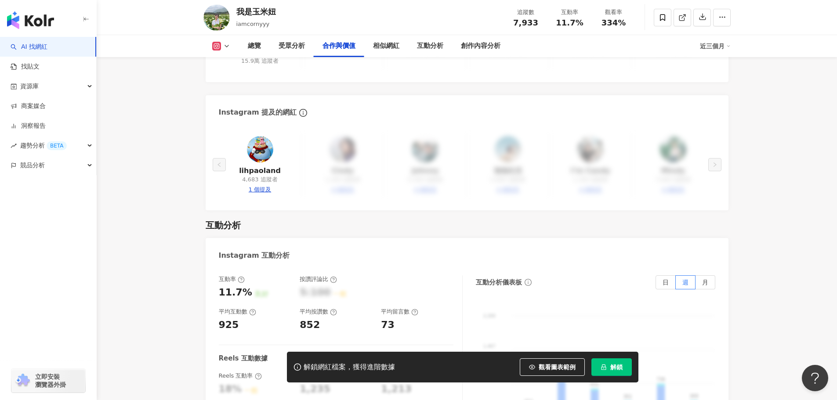
scroll to position [1582, 0]
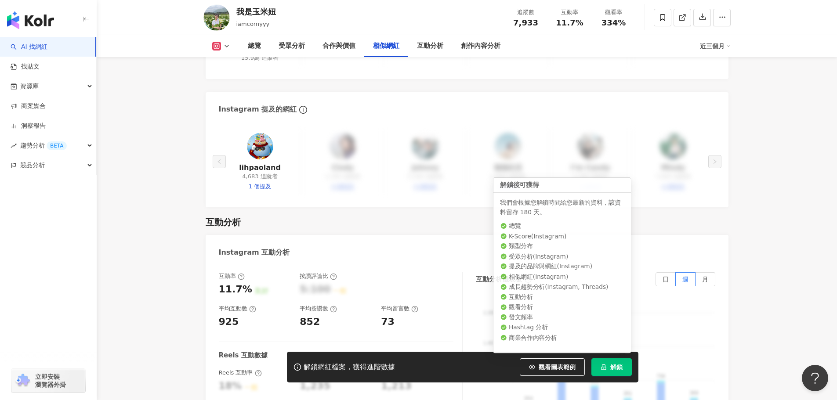
click at [611, 366] on span "解鎖" at bounding box center [616, 367] width 12 height 7
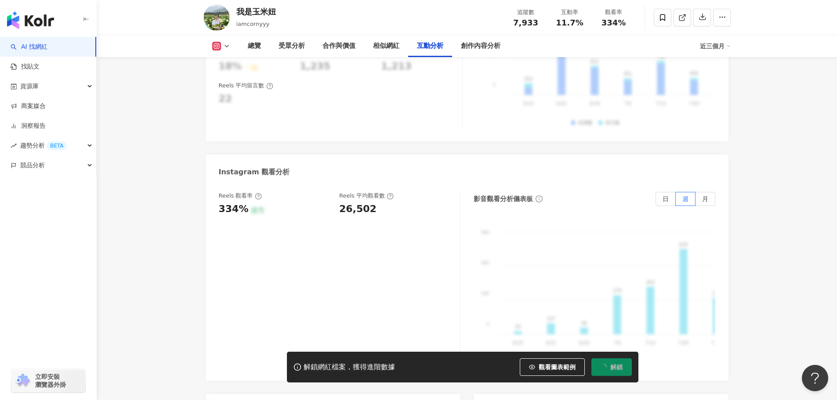
scroll to position [1889, 0]
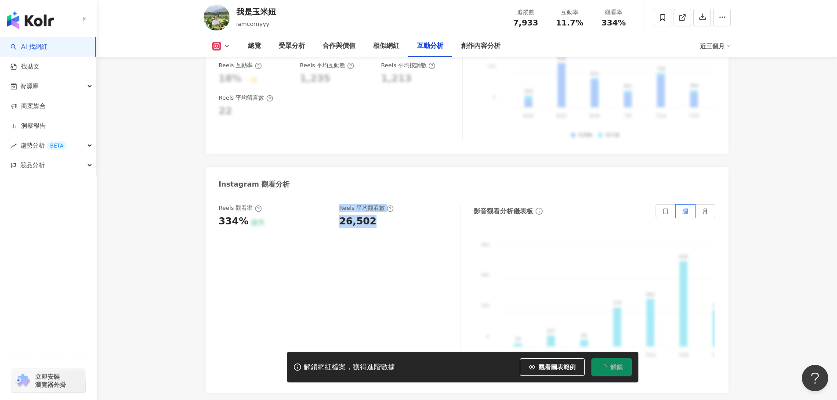
drag, startPoint x: 339, startPoint y: 210, endPoint x: 347, endPoint y: 215, distance: 9.4
click at [369, 212] on div "Reels 觀看率 334% 優秀 Reels 平均觀看數 26,502" at bounding box center [335, 216] width 232 height 24
click at [390, 218] on div "Reels 觀看率 334% 優秀 Reels 平均觀看數 26,502" at bounding box center [340, 292] width 242 height 176
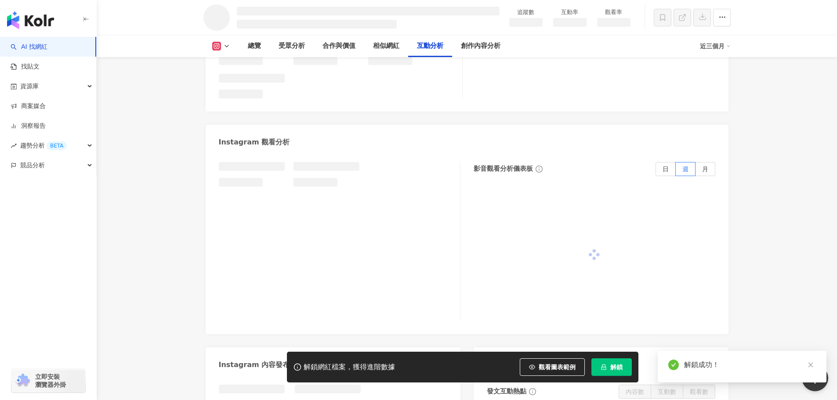
scroll to position [1647, 0]
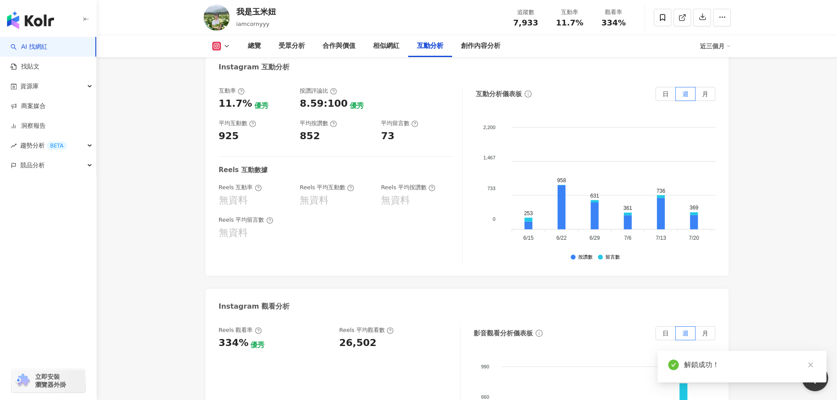
scroll to position [1769, 0]
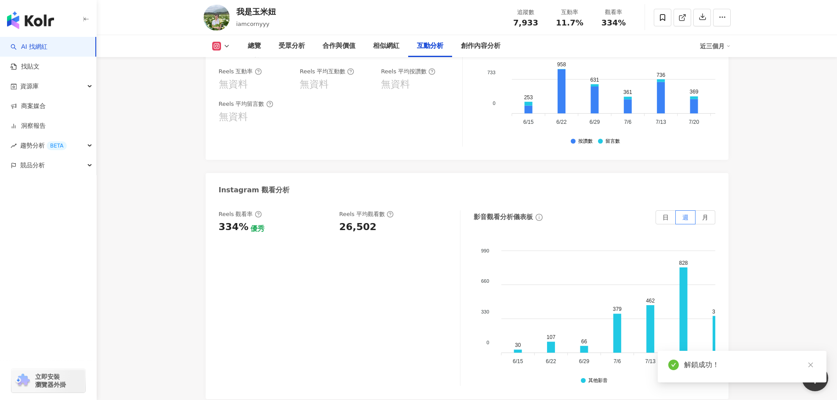
click at [363, 211] on div "Reels 觀看率 334% 優秀 Reels 平均觀看數 26,502" at bounding box center [335, 222] width 232 height 24
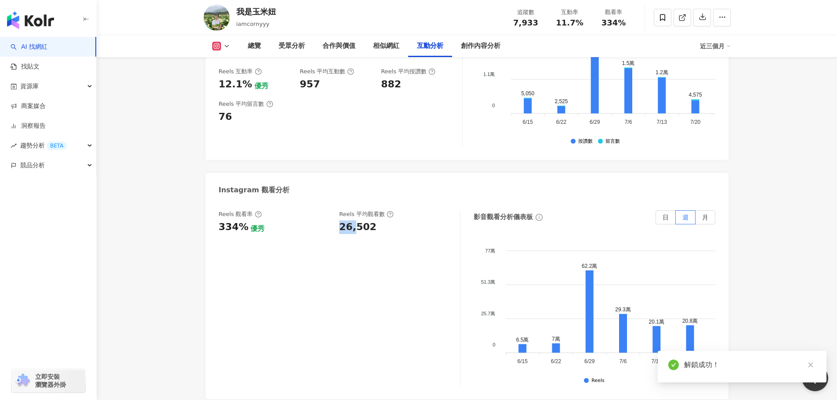
drag, startPoint x: 338, startPoint y: 209, endPoint x: 376, endPoint y: 208, distance: 37.8
click at [376, 210] on div "Reels 觀看率 334% 優秀 Reels 平均觀看數 26,502" at bounding box center [335, 222] width 232 height 24
copy div "26,502"
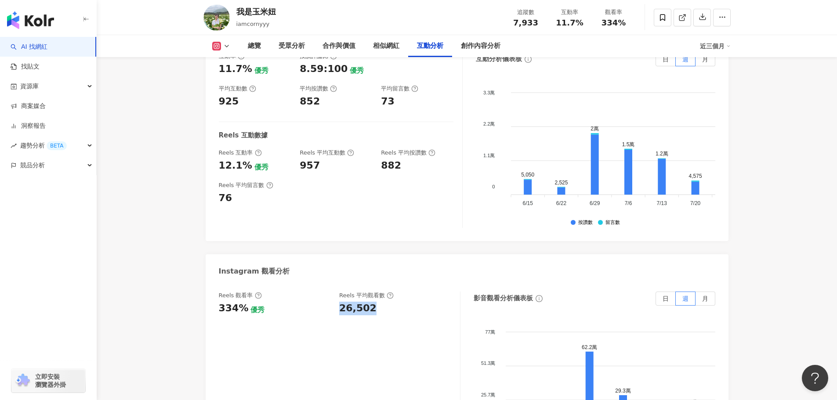
scroll to position [1845, 0]
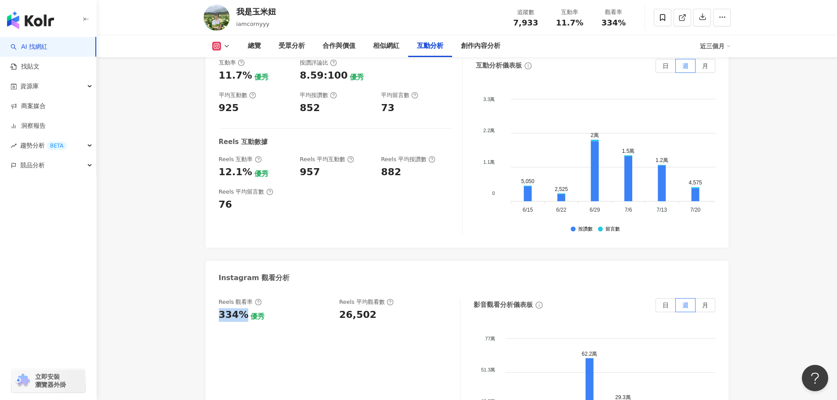
drag, startPoint x: 220, startPoint y: 296, endPoint x: 242, endPoint y: 300, distance: 22.8
click at [242, 308] on div "334%" at bounding box center [234, 315] width 30 height 14
copy div "334%"
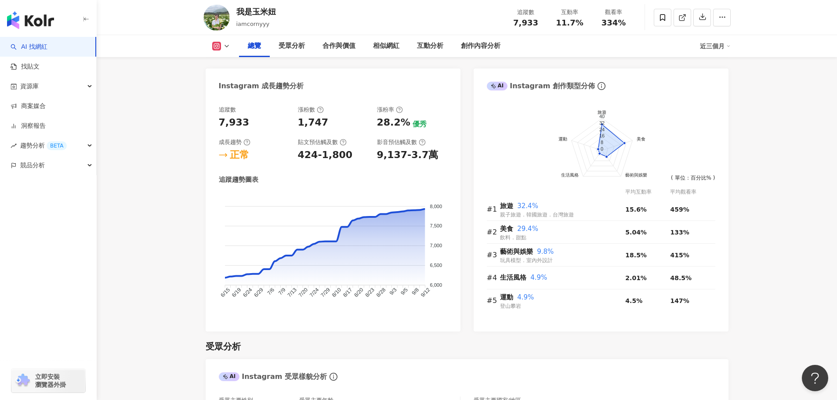
scroll to position [483, 0]
drag, startPoint x: 377, startPoint y: 155, endPoint x: 436, endPoint y: 159, distance: 59.9
click at [436, 159] on div "9,137-3.7萬" at bounding box center [412, 156] width 70 height 14
copy div "9,137-3.7萬"
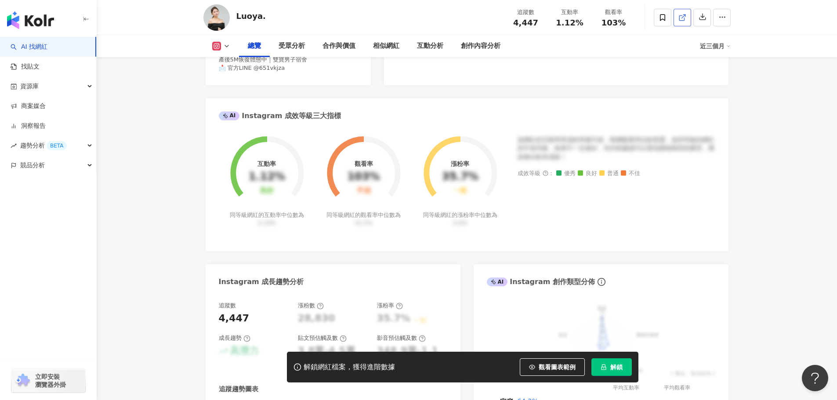
click at [682, 18] on icon at bounding box center [682, 18] width 8 height 8
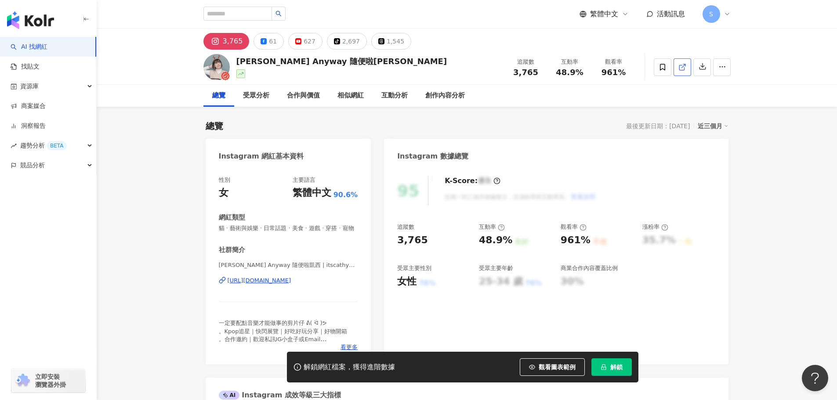
click at [683, 68] on icon at bounding box center [682, 67] width 8 height 8
